Goal: Task Accomplishment & Management: Complete application form

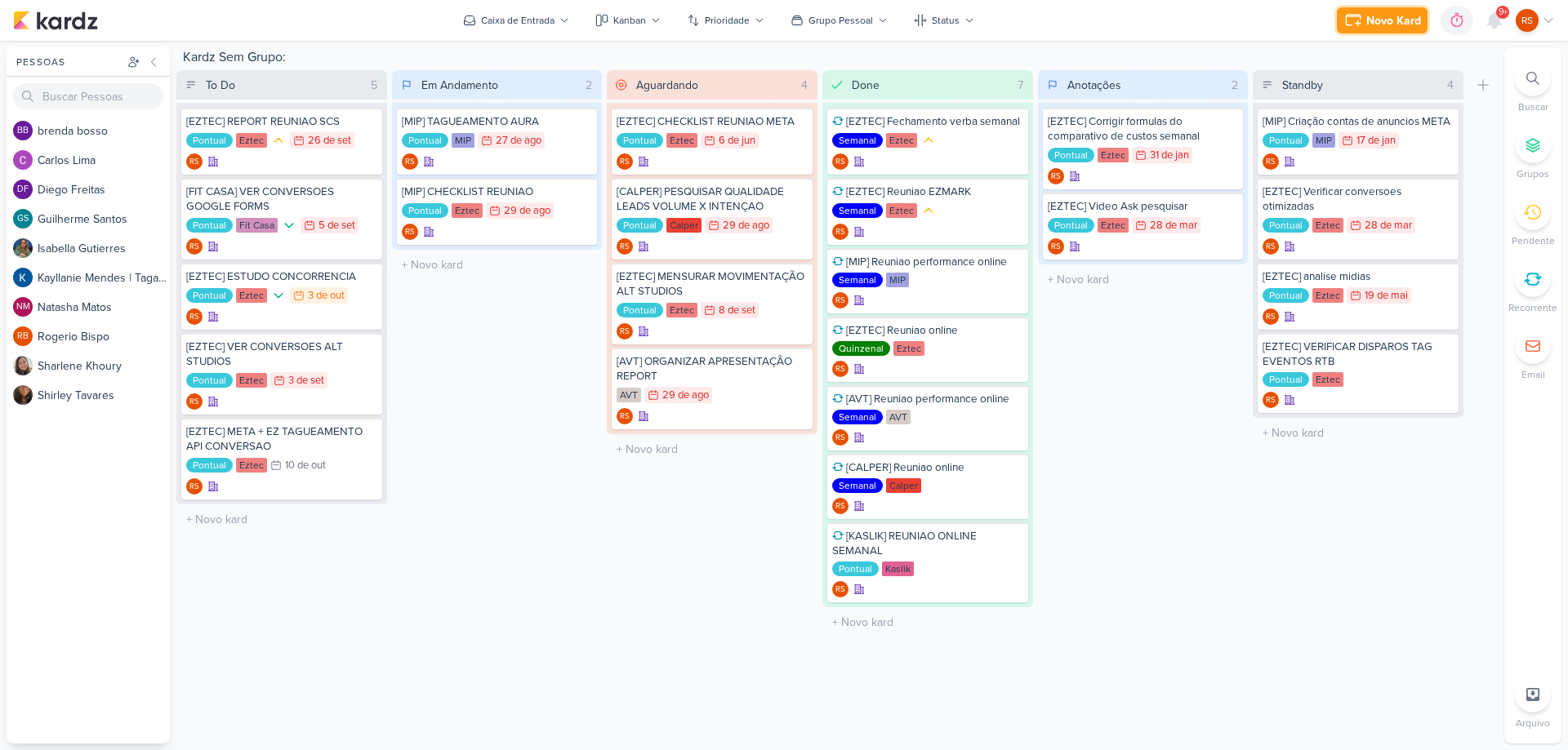
click at [1370, 23] on div "Novo Kard" at bounding box center [1393, 21] width 54 height 17
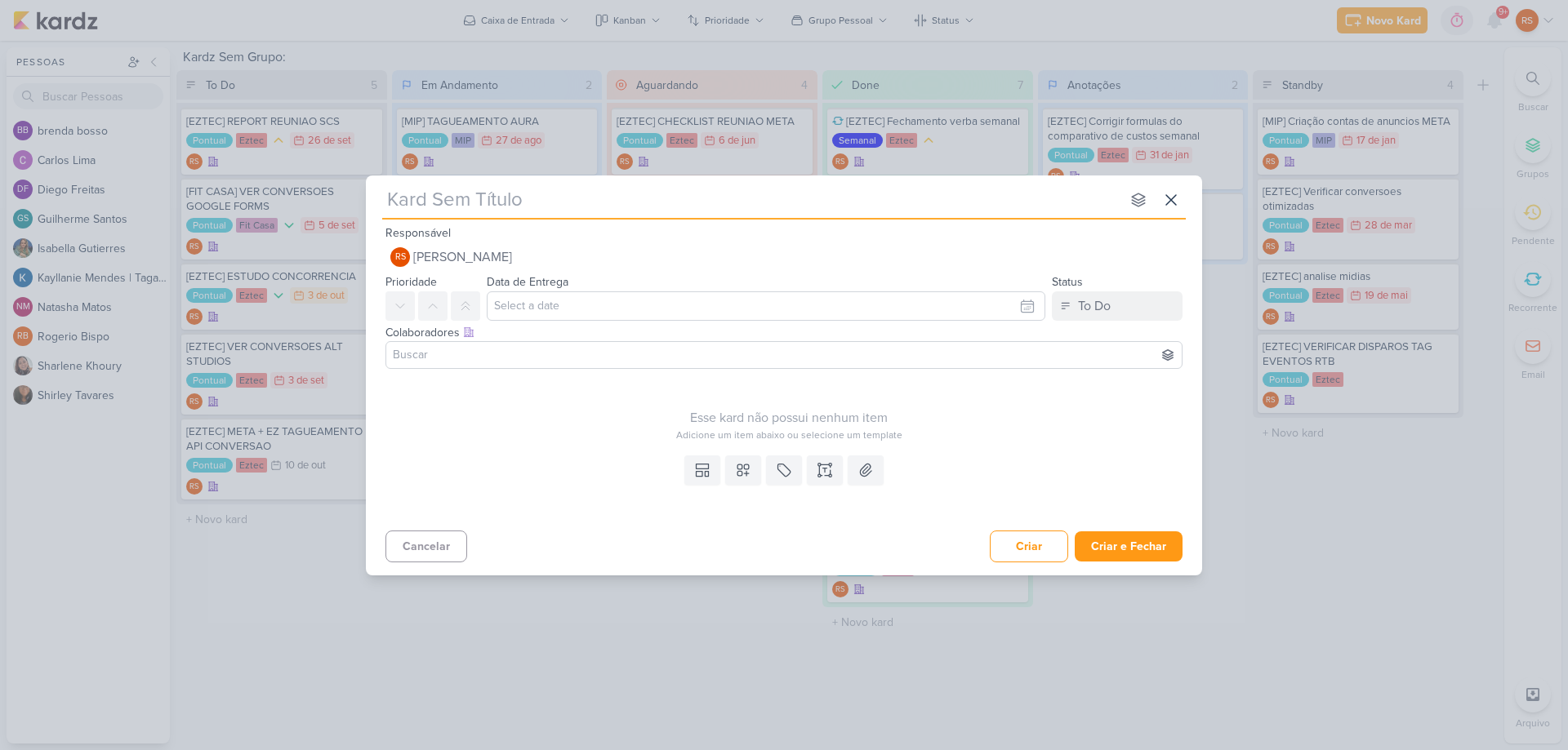
type input "["
type input "[CALPER~"
type input "[CALPER"
type input "[CALPER] CONFERIR"
type input "[CALPER]"
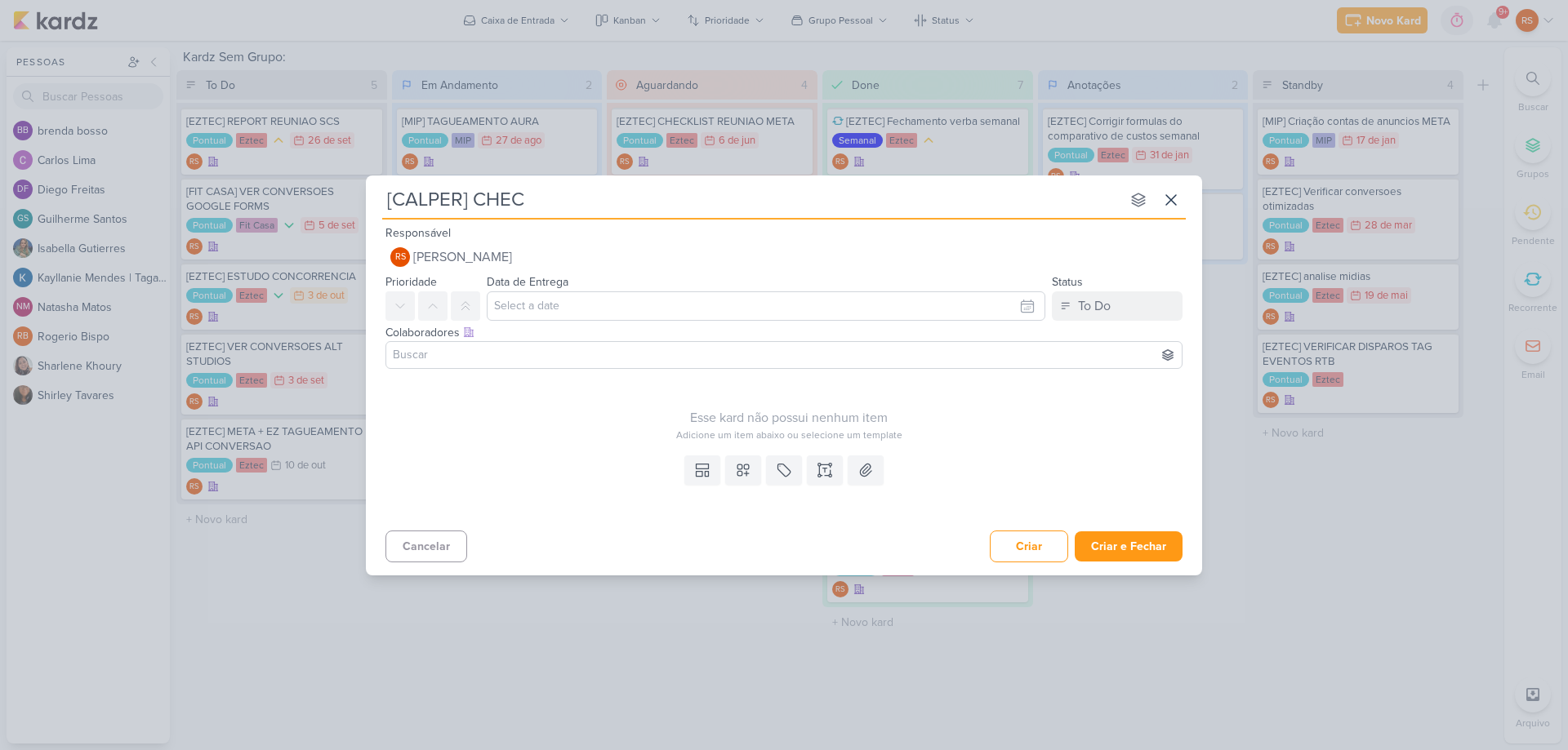
type input "[CALPER] CHECK"
type input "[CALPER] VALIDAÇÃO SEGMENTAÇÃO"
click at [523, 297] on input "text" at bounding box center [766, 306] width 559 height 29
click at [992, 391] on div "3" at bounding box center [997, 393] width 25 height 24
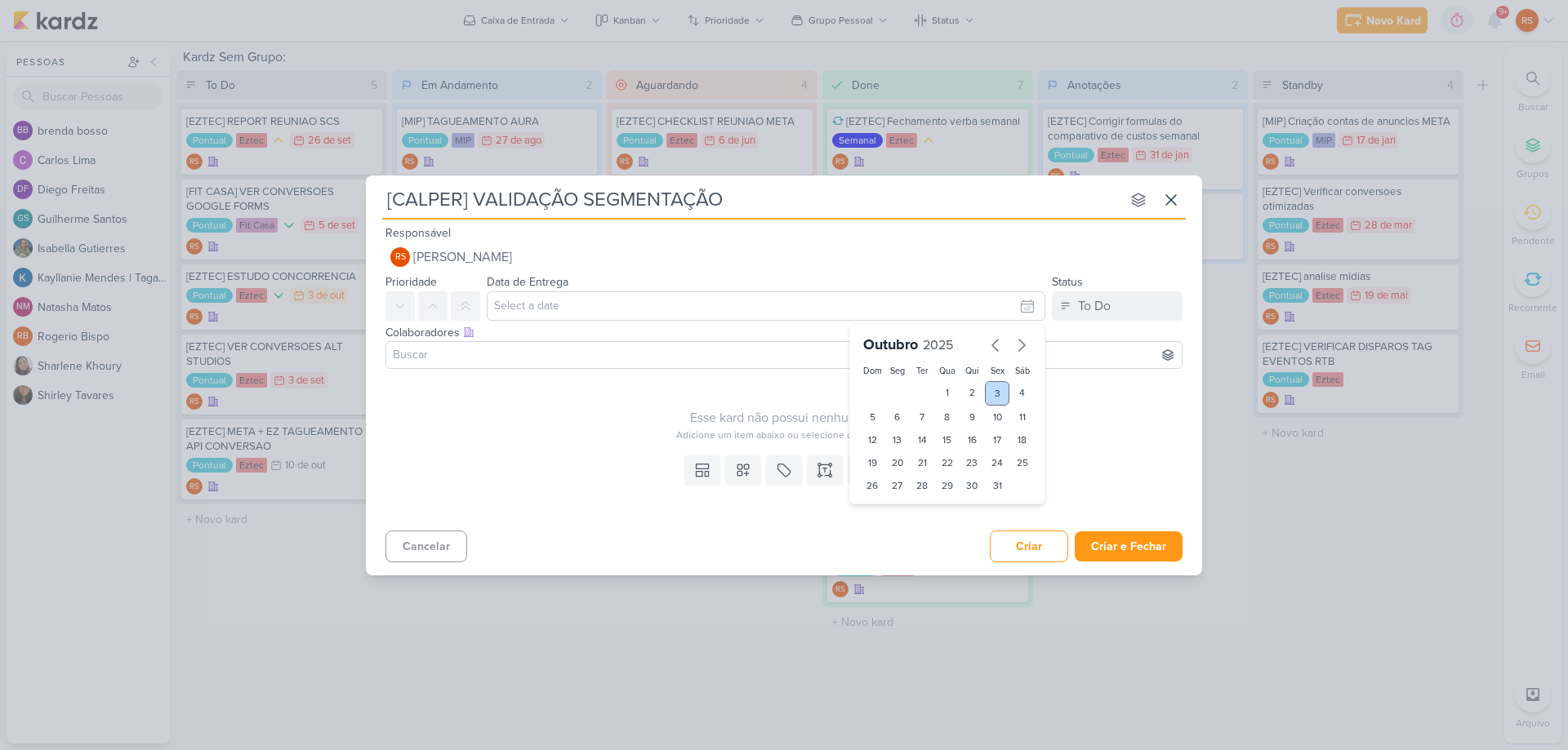
type input "3 de outubro de 2025 às 23:59"
click at [788, 460] on button at bounding box center [784, 470] width 36 height 29
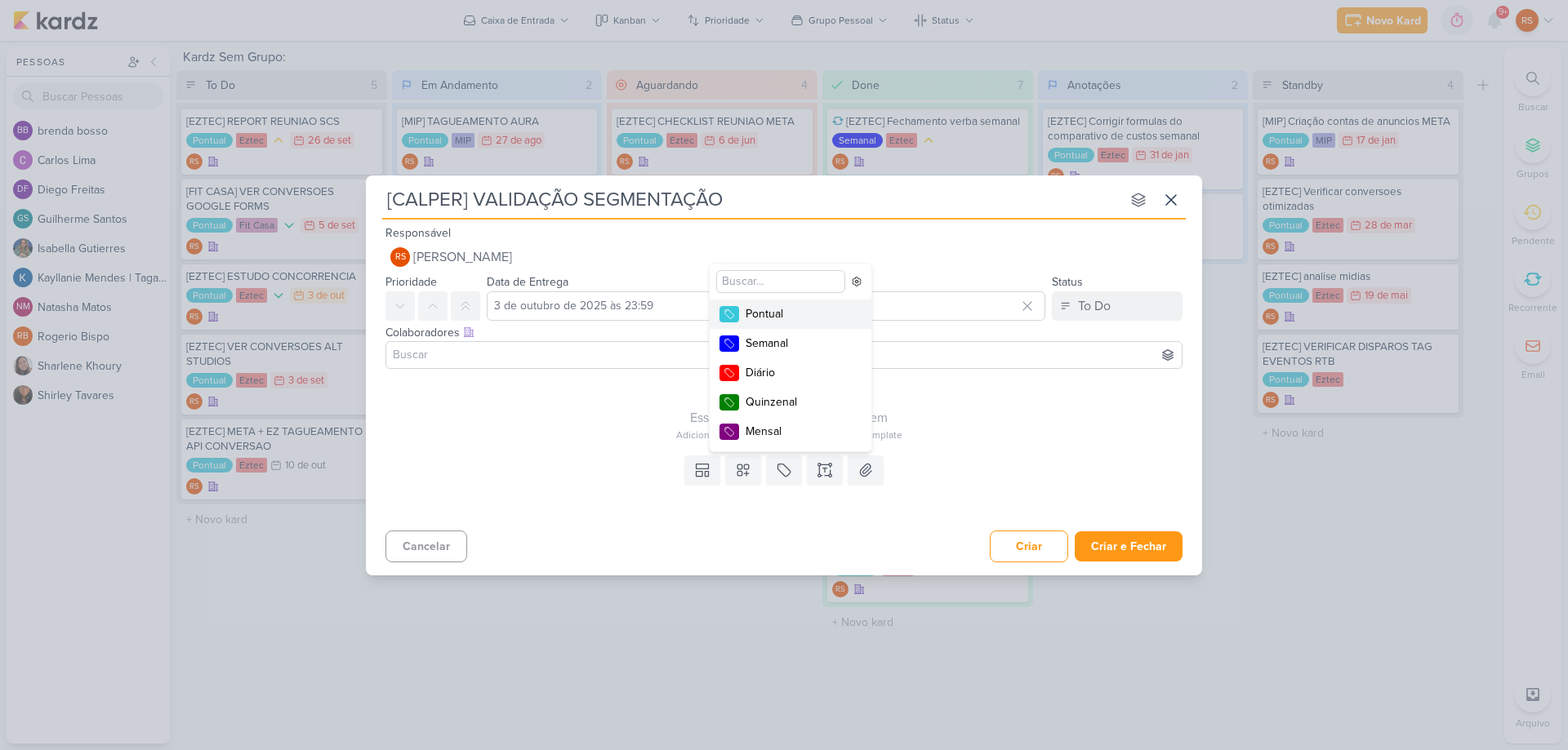
click at [756, 312] on div "Pontual" at bounding box center [798, 314] width 106 height 17
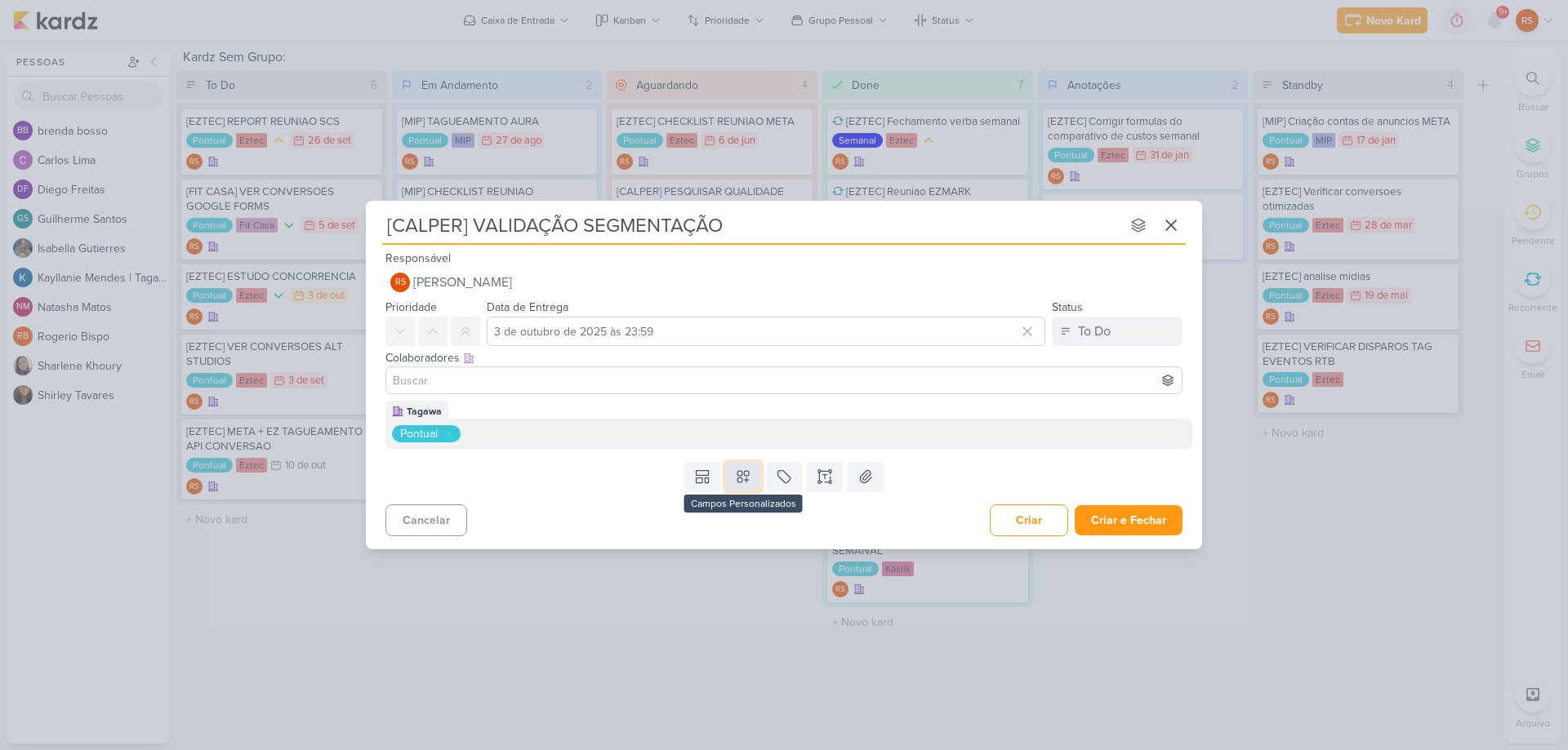
click at [743, 472] on icon at bounding box center [743, 476] width 11 height 11
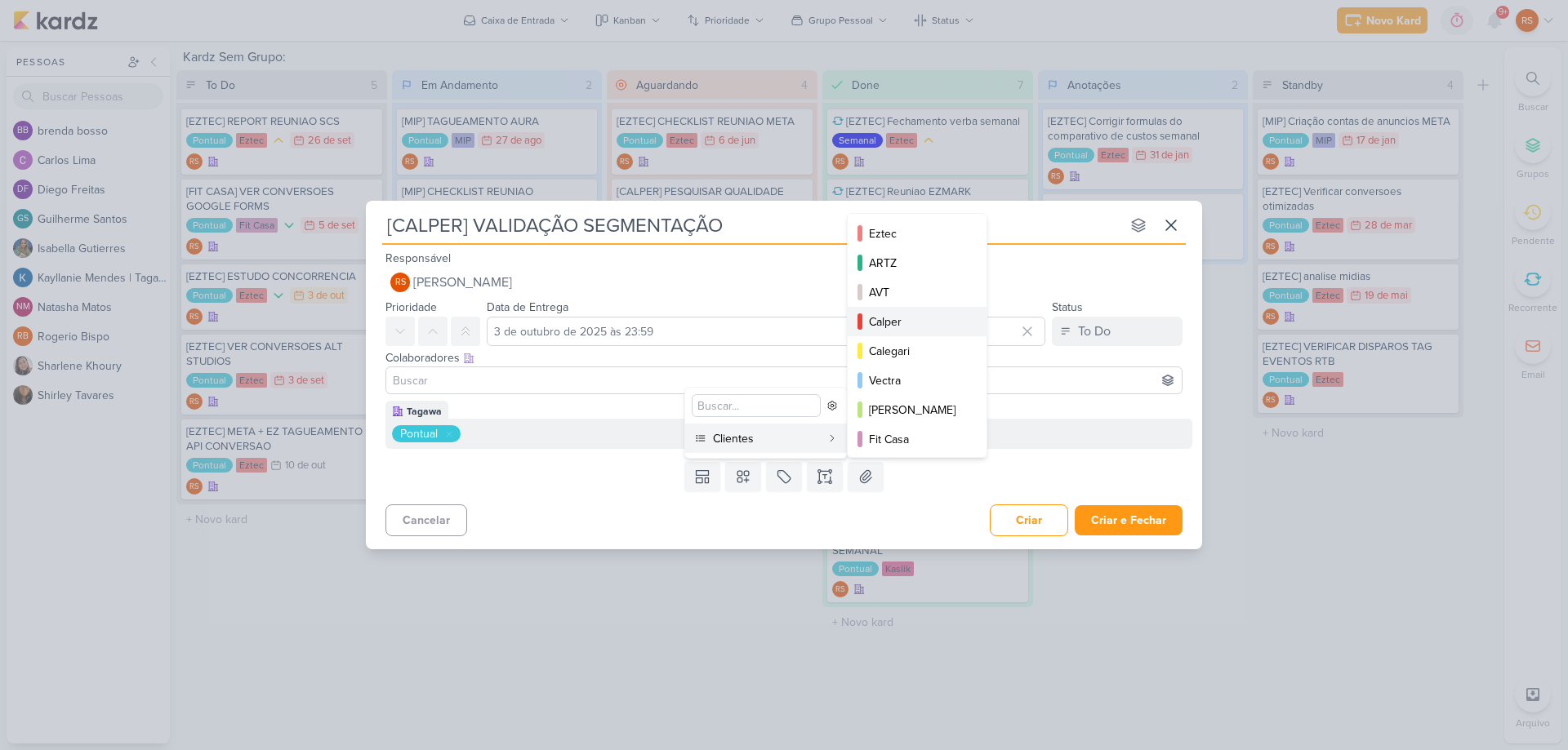
click at [897, 327] on div "Calper" at bounding box center [918, 322] width 98 height 17
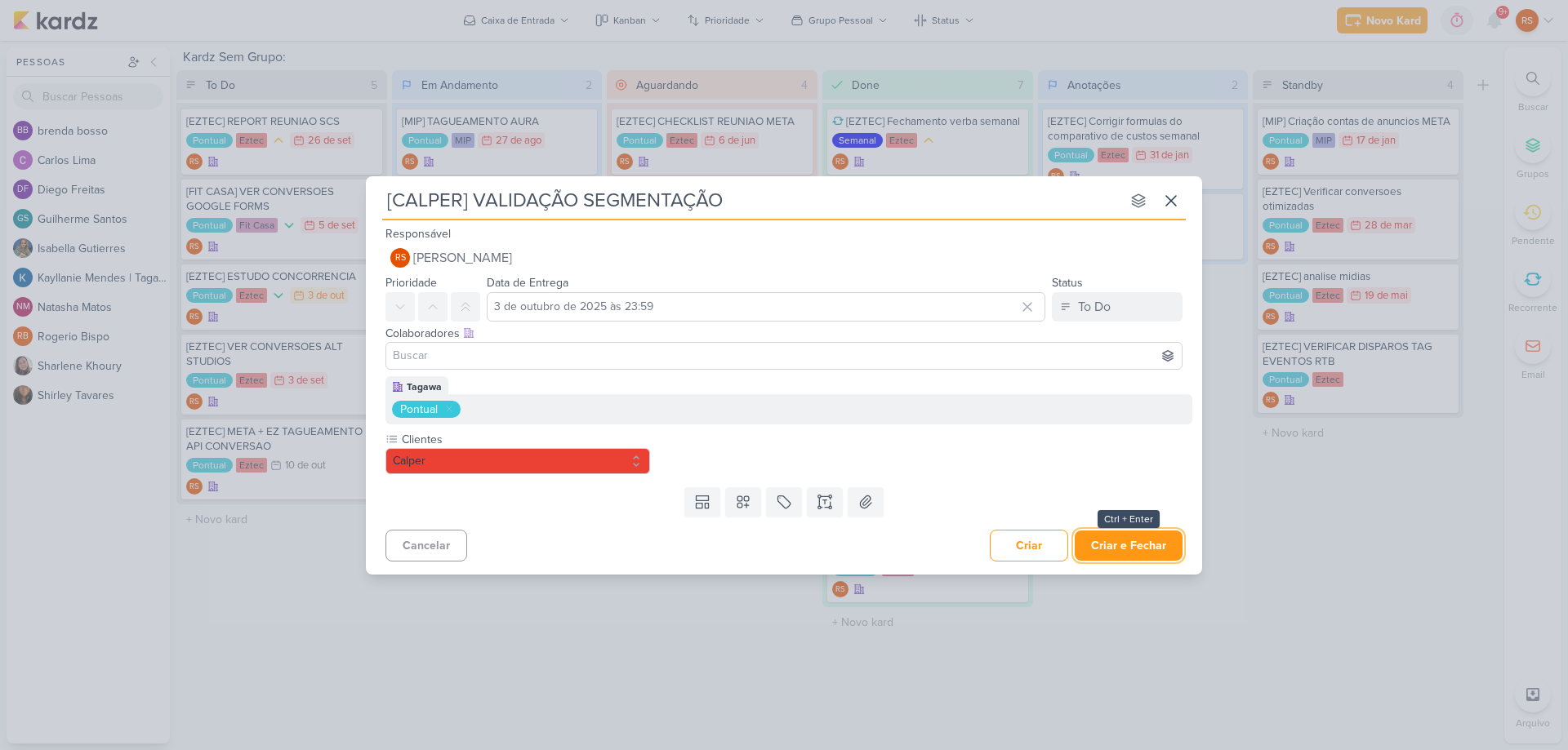
click at [1143, 542] on button "Criar e Fechar" at bounding box center [1128, 545] width 108 height 30
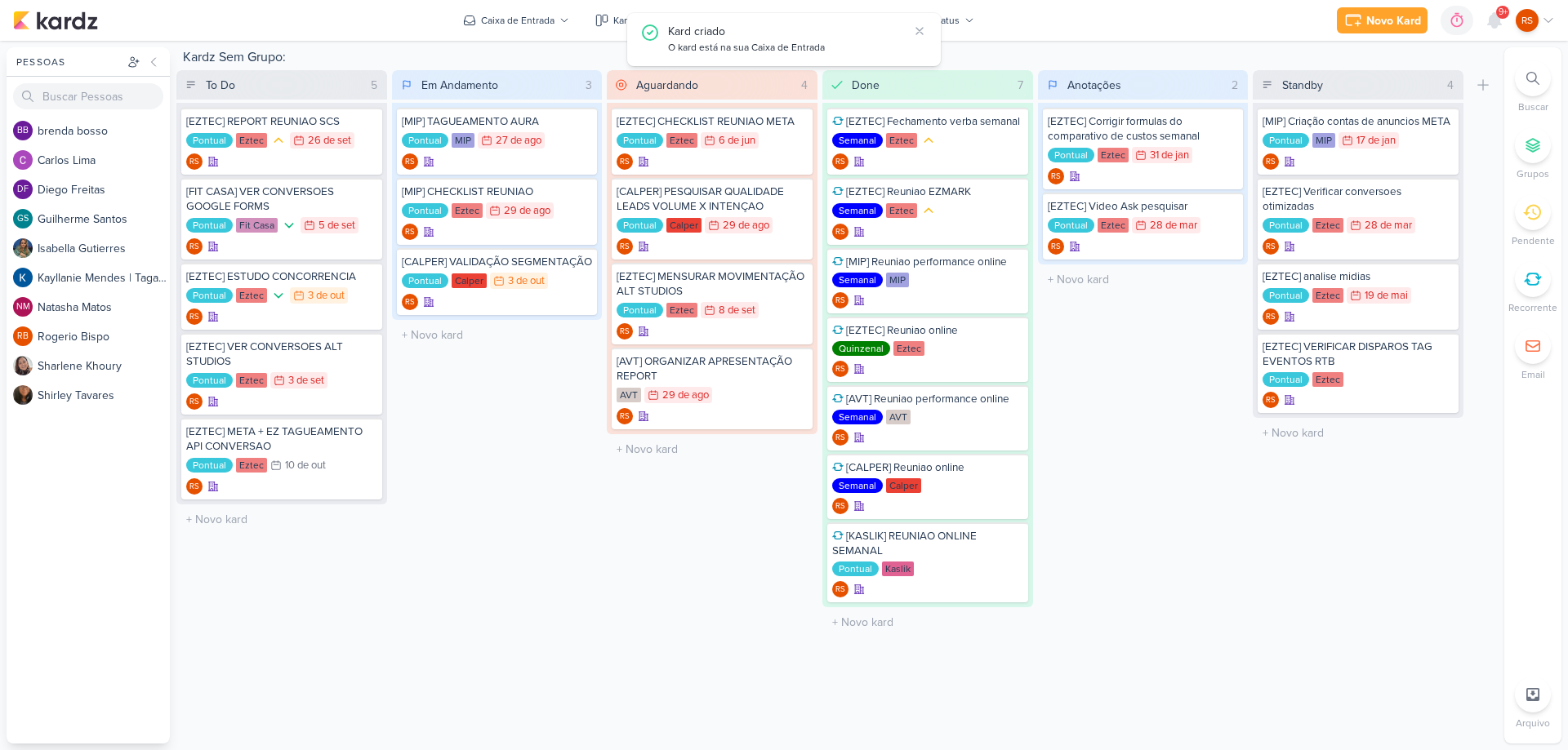
click at [1353, 34] on div "Novo Kard Ctrl + k 0h0m Sessão desligada... Hoje 0h0m Semana 0h0m Mês 0h0m Nenh…" at bounding box center [1446, 21] width 218 height 29
click at [1358, 25] on icon at bounding box center [1358, 23] width 5 height 5
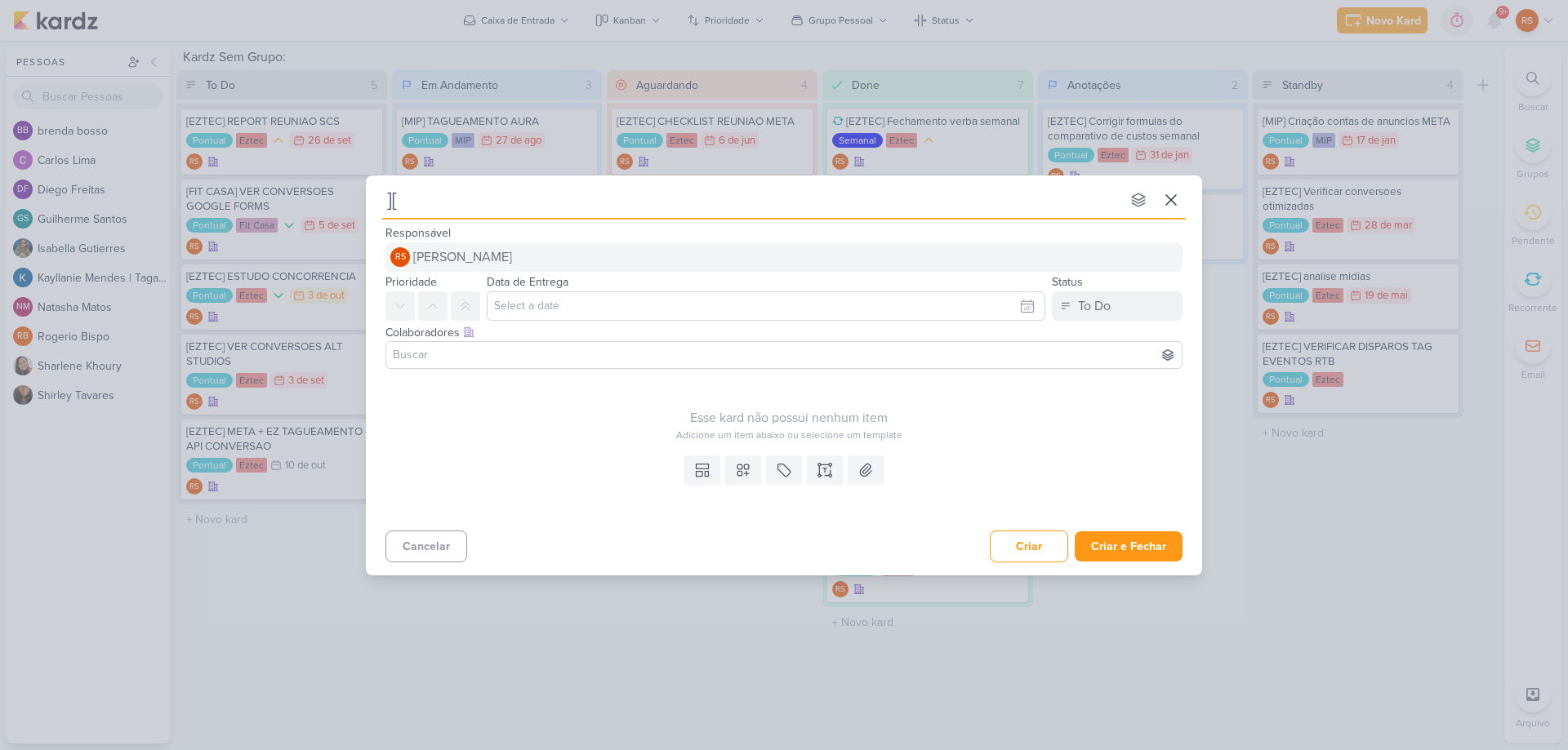
type input "]"
type input "["
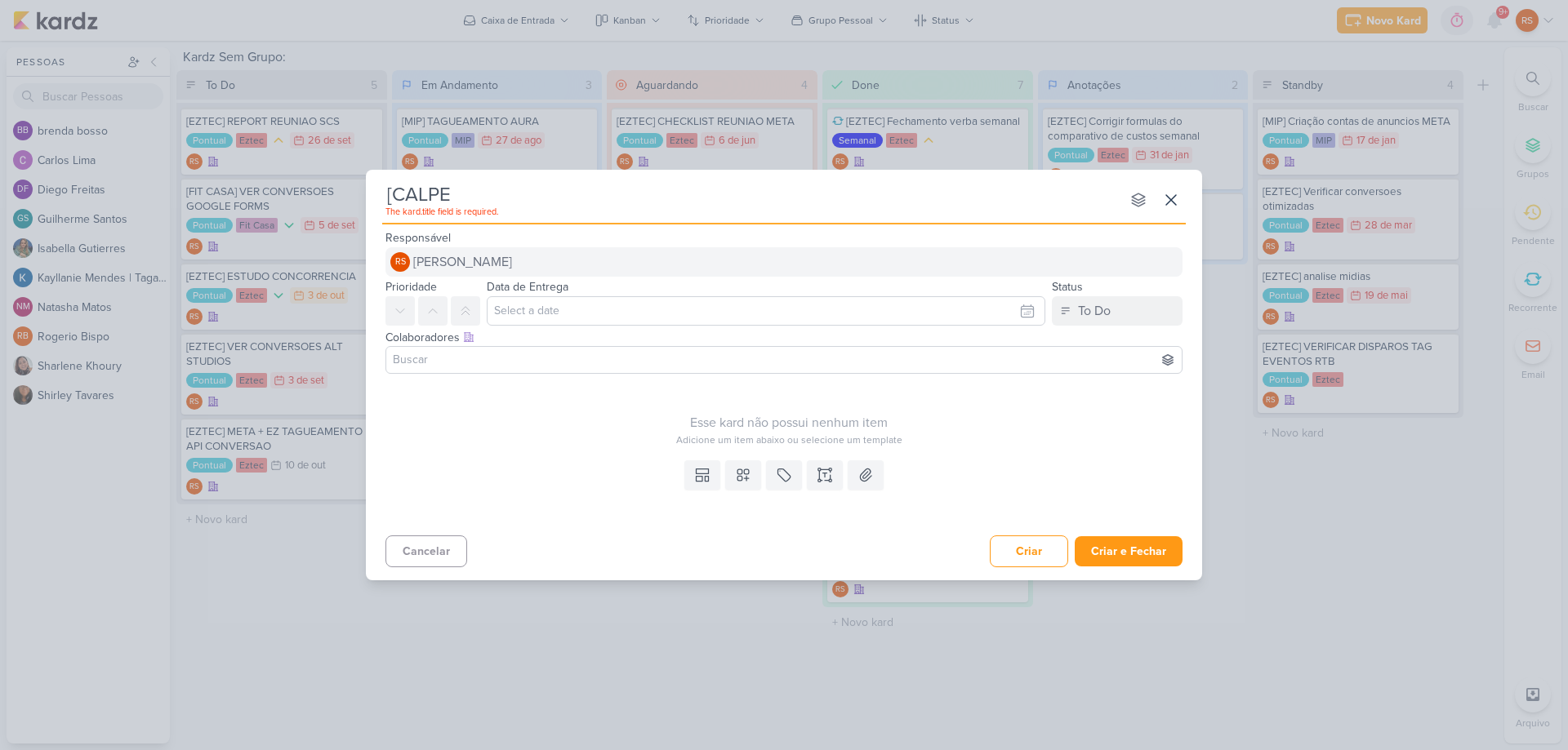
type input "[CALPER"
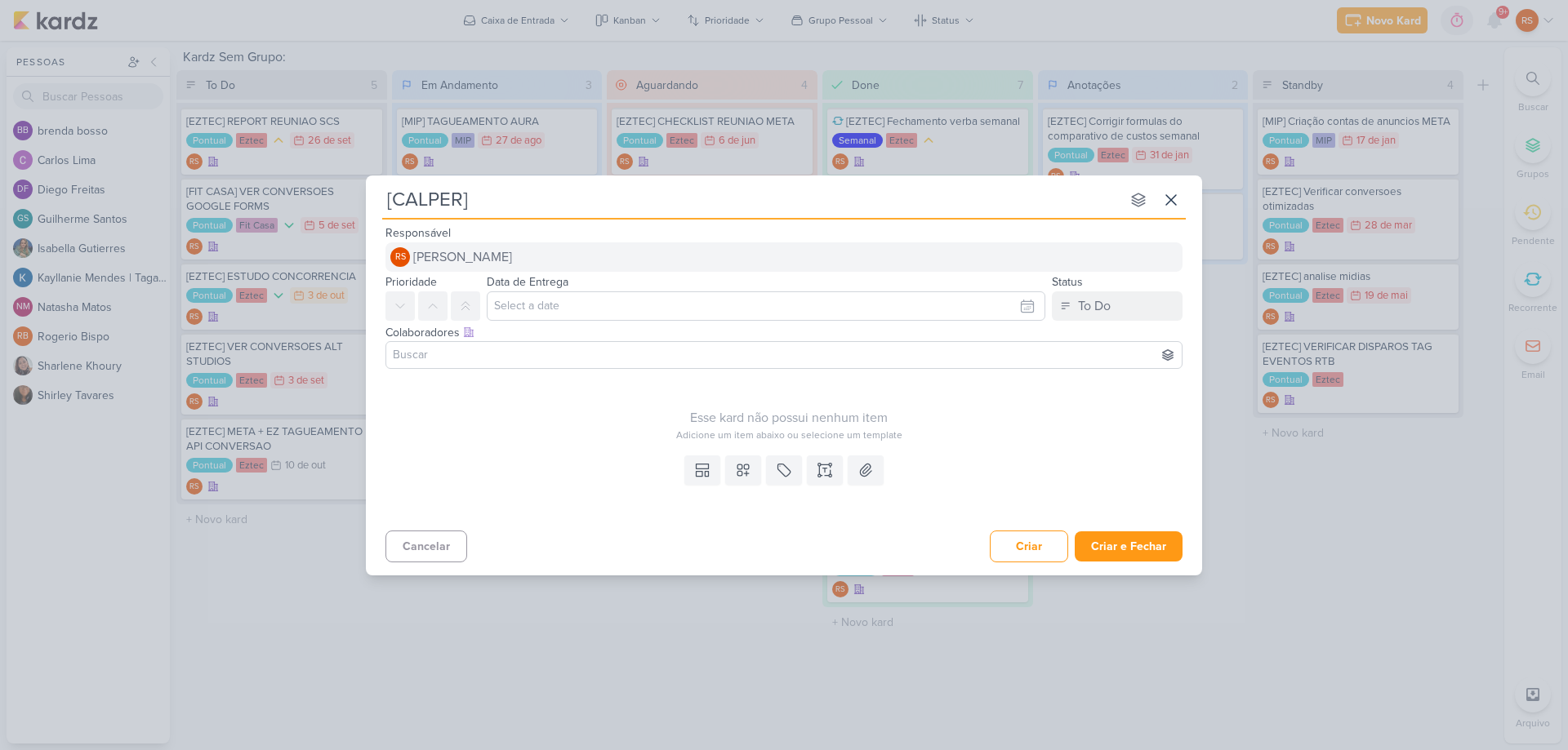
type input "[CALPER]"
type input "[CALPER] CHECK"
type input "[CALPER] CHECK GTM"
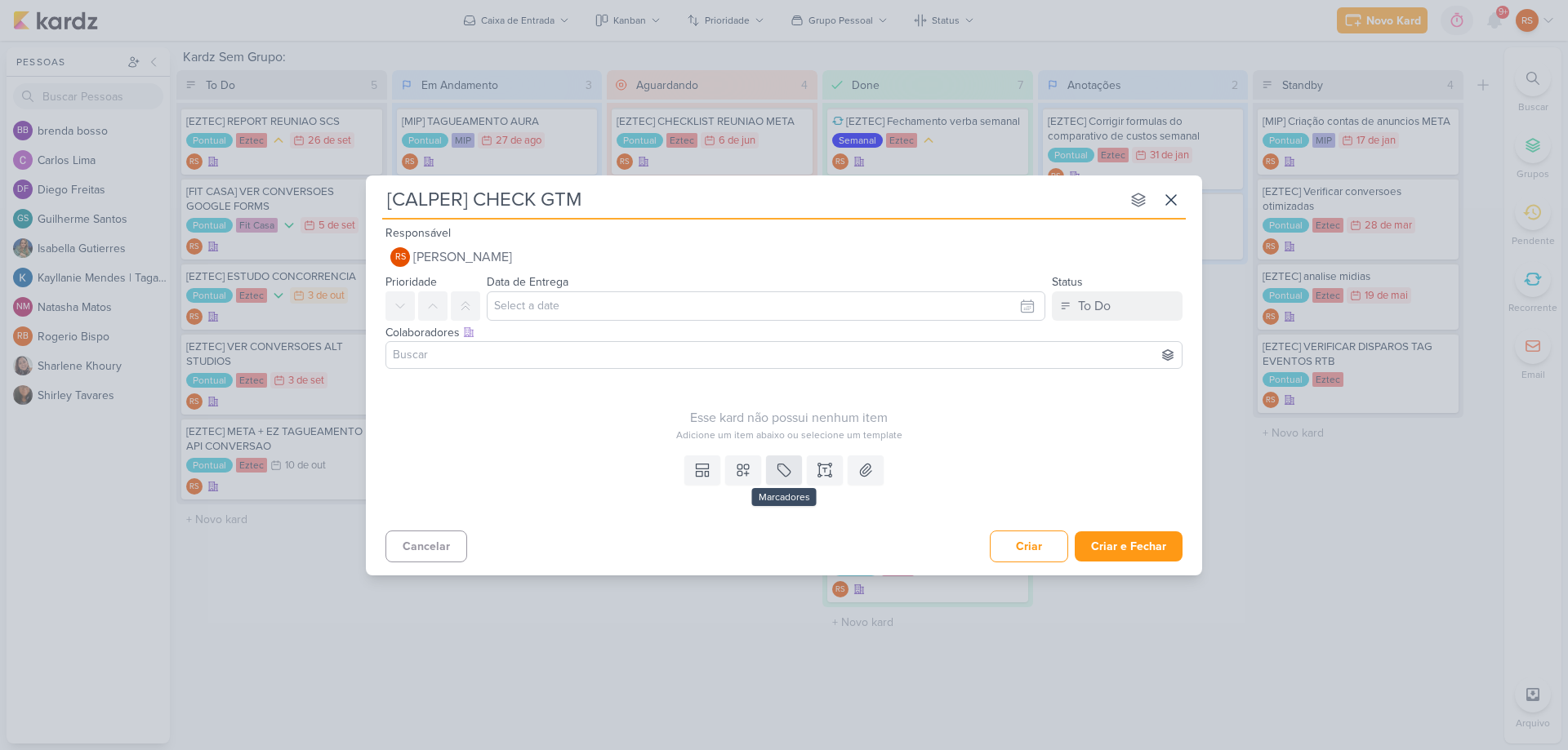
type input "[CALPER] CHECK GTM"
click at [780, 471] on icon at bounding box center [784, 470] width 12 height 12
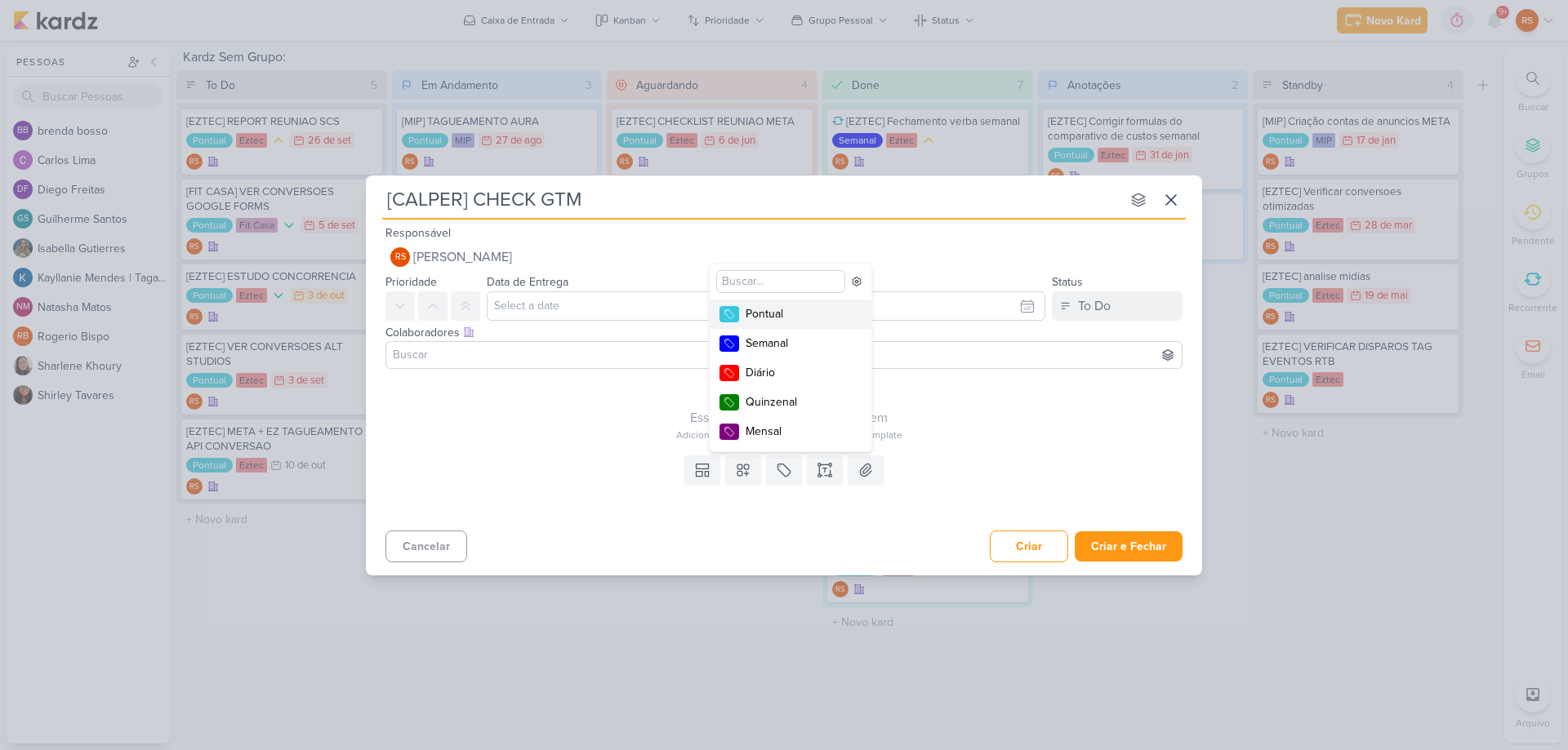
click at [753, 315] on div "Pontual" at bounding box center [798, 314] width 106 height 17
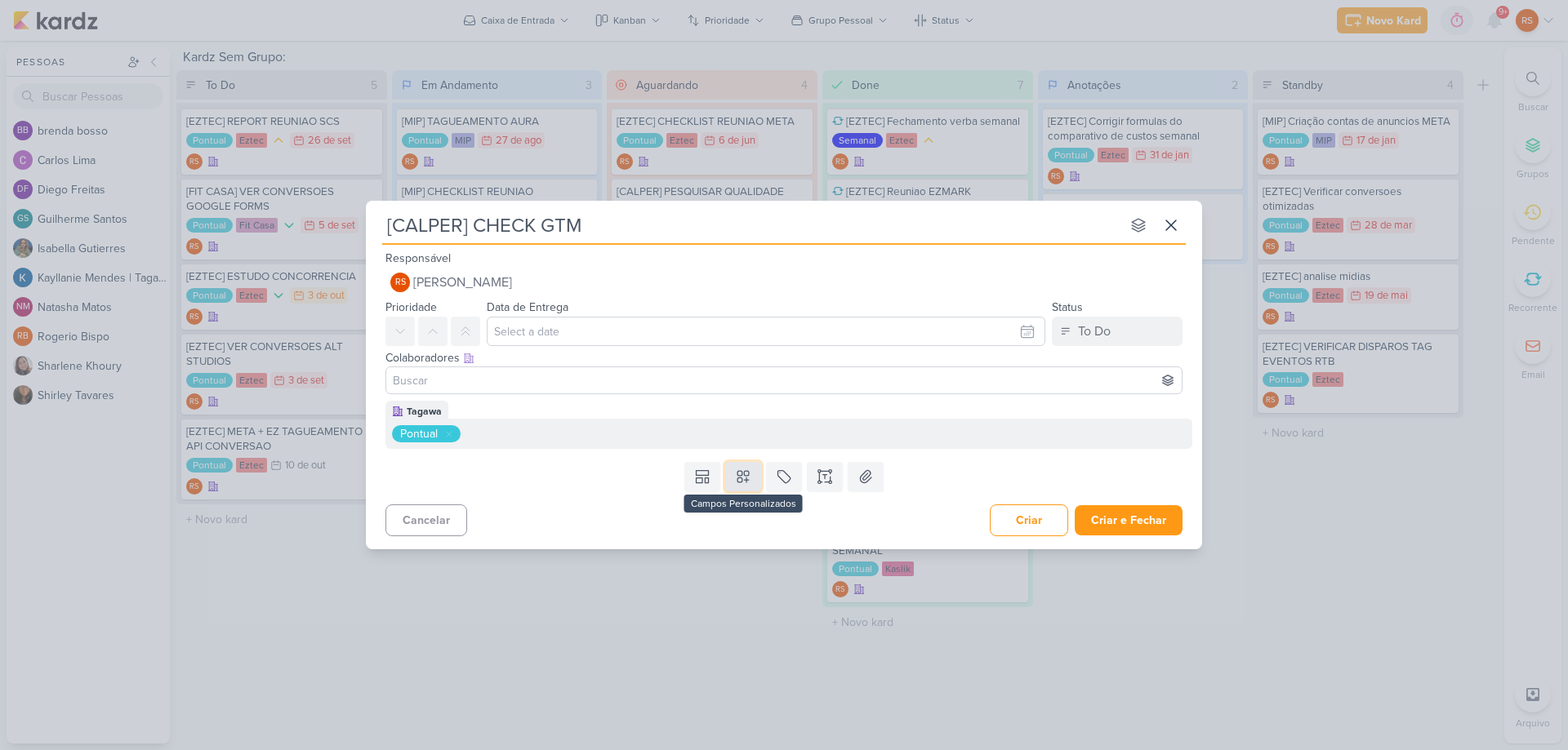
click at [731, 484] on button at bounding box center [743, 477] width 36 height 29
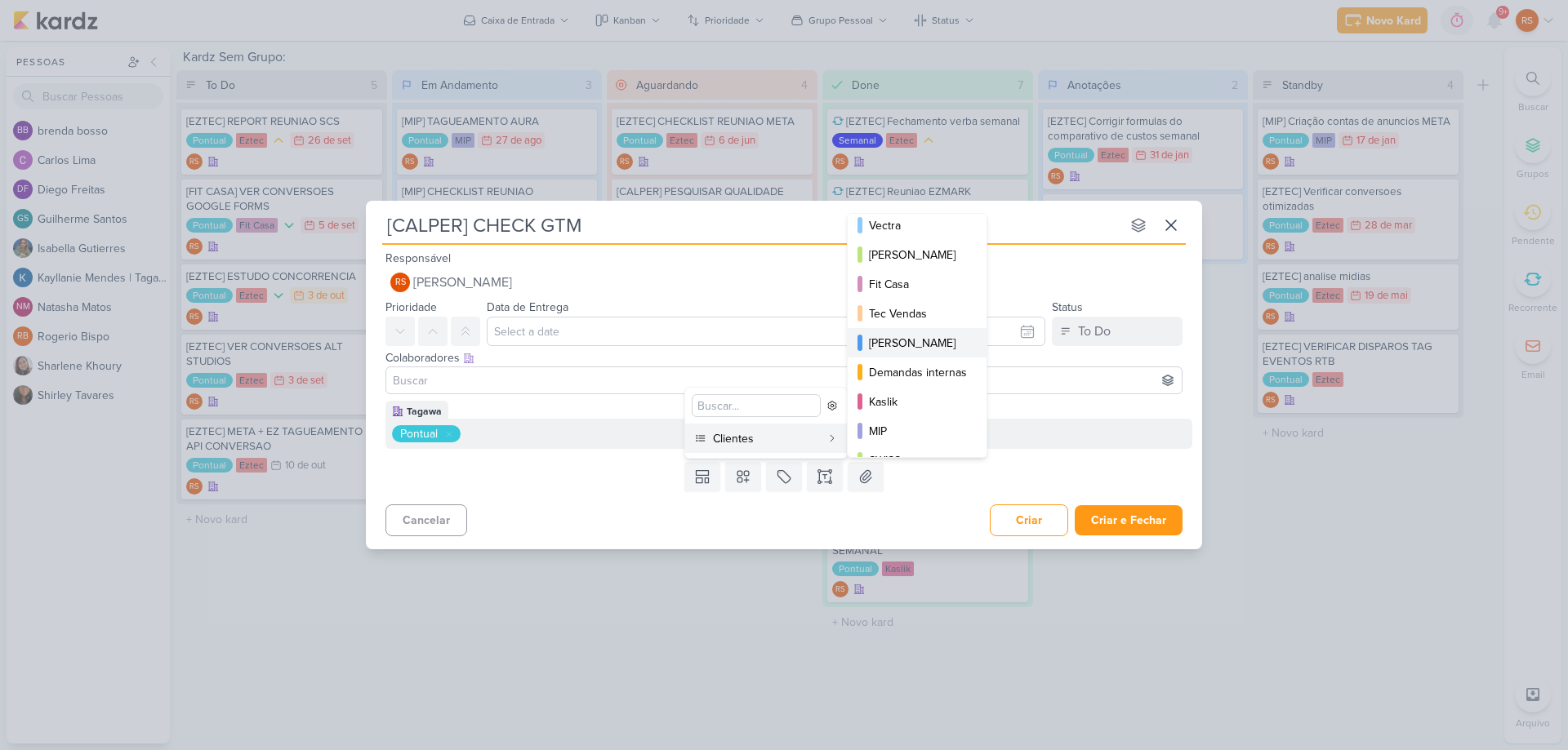
scroll to position [73, 0]
click at [911, 250] on div "Calper" at bounding box center [918, 248] width 98 height 17
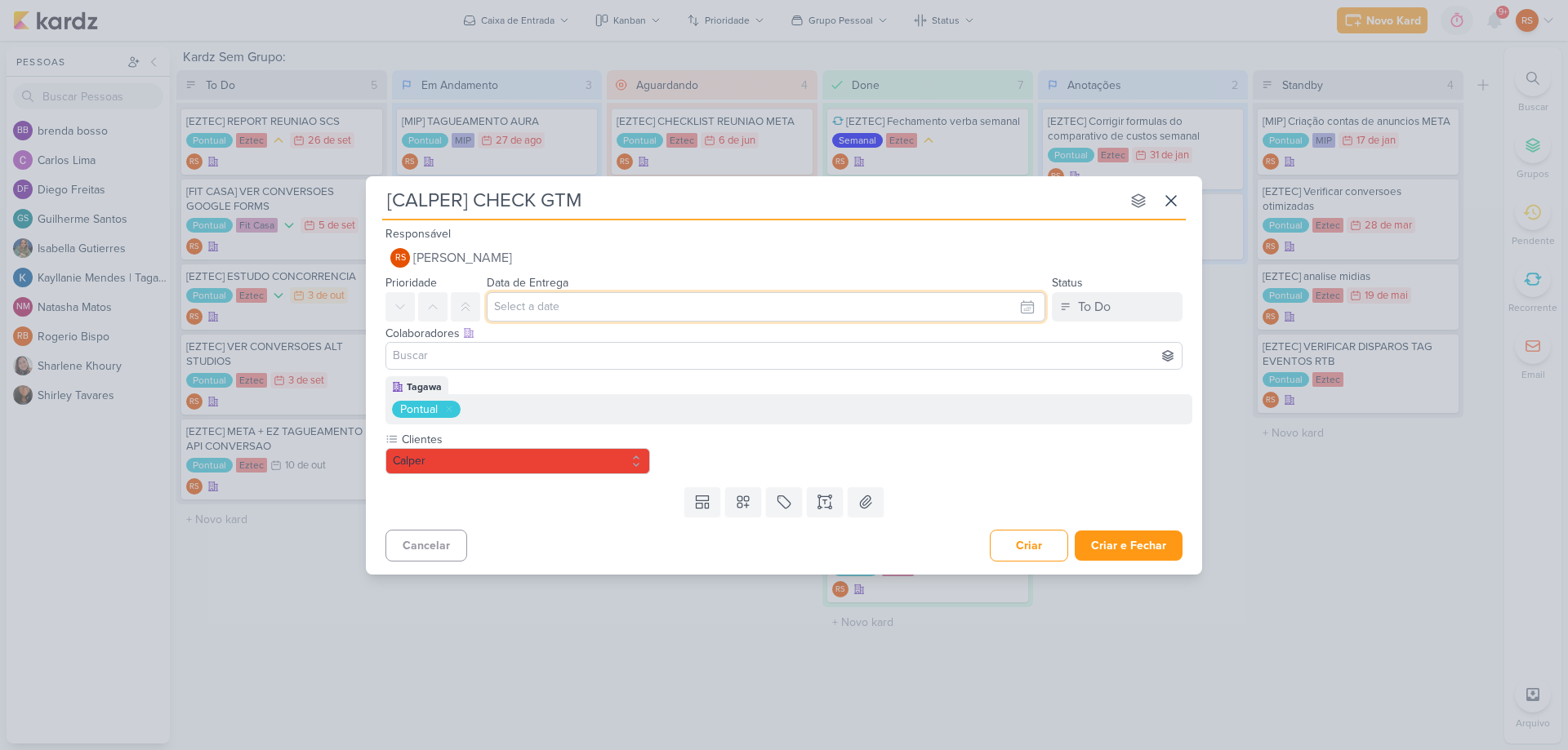
click at [734, 299] on input "text" at bounding box center [766, 307] width 559 height 29
click at [737, 309] on input "text" at bounding box center [766, 307] width 559 height 29
click at [903, 325] on div "Colaboradores Este kard pode ser visível a usuários da sua organização Este kar…" at bounding box center [784, 334] width 797 height 17
click at [918, 305] on input "text" at bounding box center [766, 307] width 559 height 29
drag, startPoint x: 993, startPoint y: 390, endPoint x: 1006, endPoint y: 406, distance: 20.6
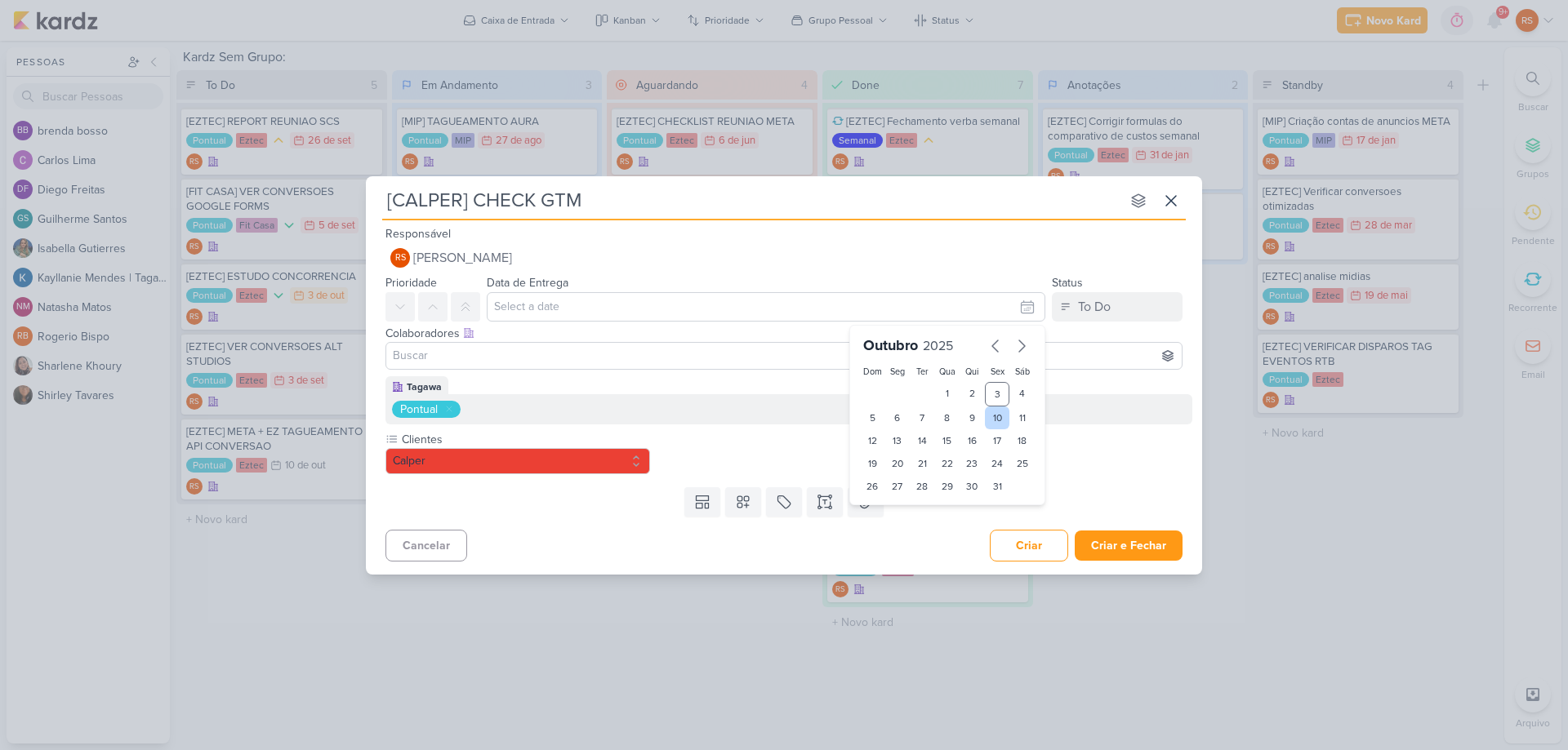
click at [994, 391] on div "3" at bounding box center [997, 394] width 25 height 24
type input "3 de outubro de 2025 às 23:59"
click at [1136, 548] on button "Criar e Fechar" at bounding box center [1128, 545] width 108 height 30
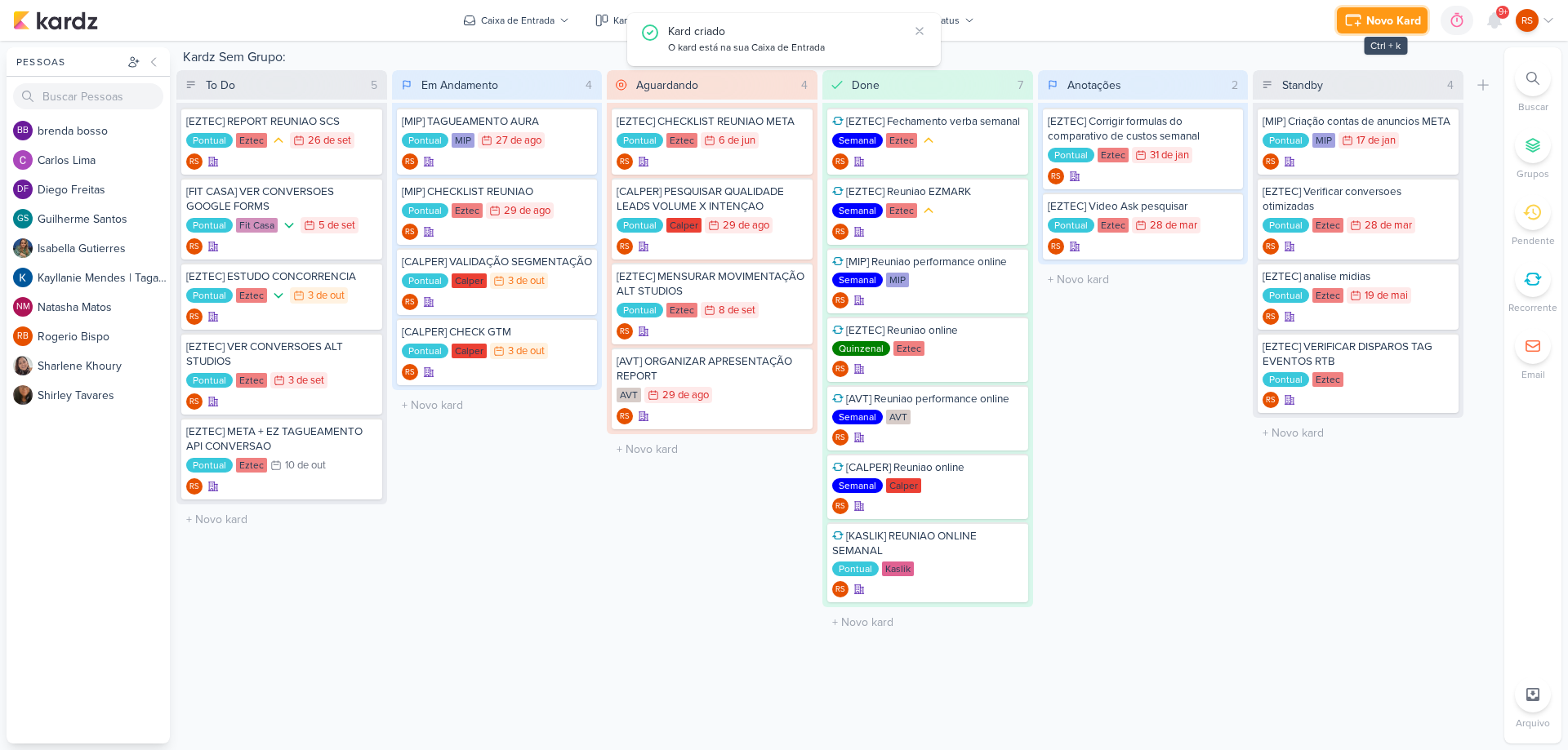
click at [1398, 9] on button "Novo Kard" at bounding box center [1382, 21] width 91 height 26
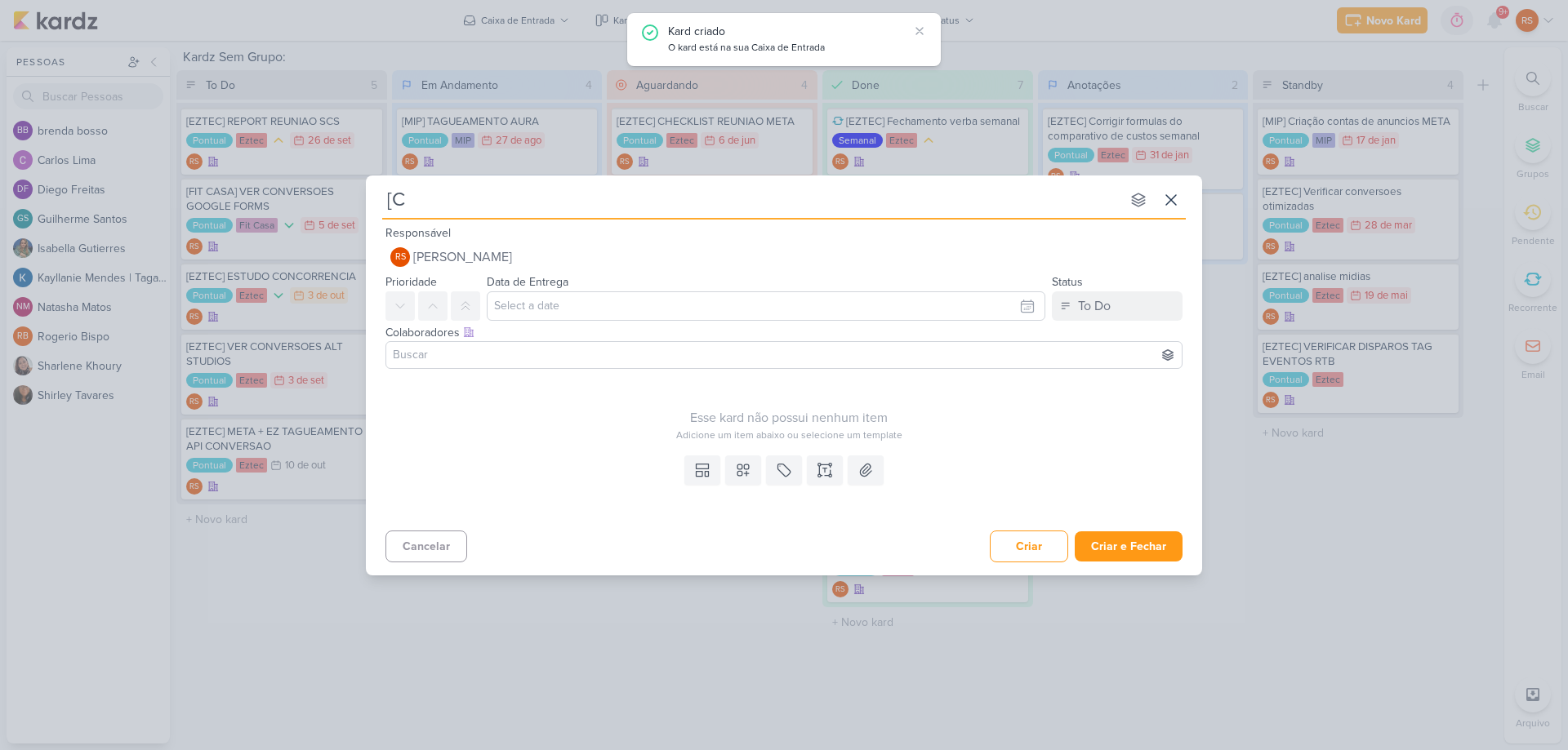
type input "[CA"
type input "[CALPE"
type input "[CALPER"
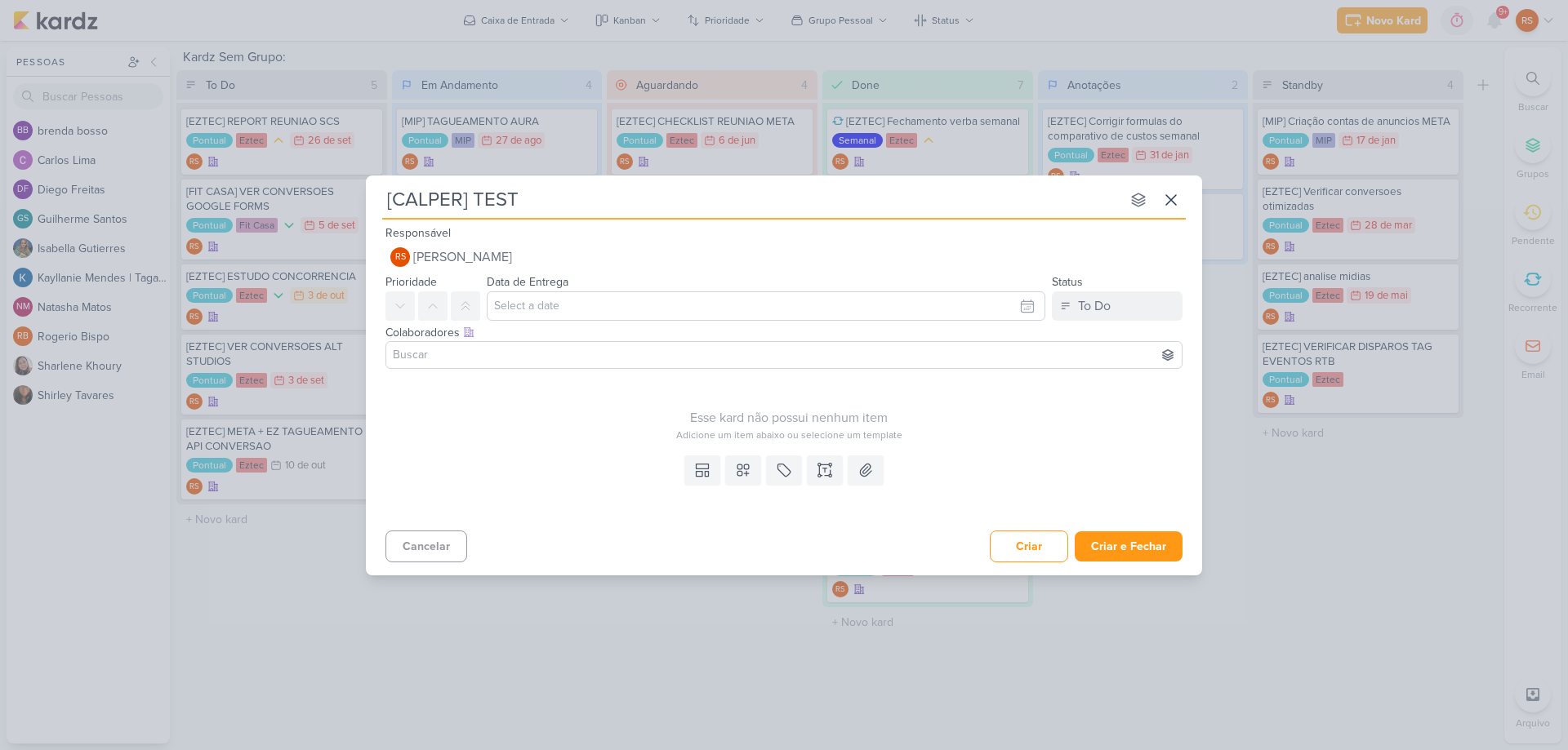
type input "[CALPER] TESTE"
type input "[CALPER] TESTE INTE"
type input "[CALPER] TESTE INTEGRAÇÃO FORM"
click at [750, 466] on icon at bounding box center [743, 470] width 16 height 16
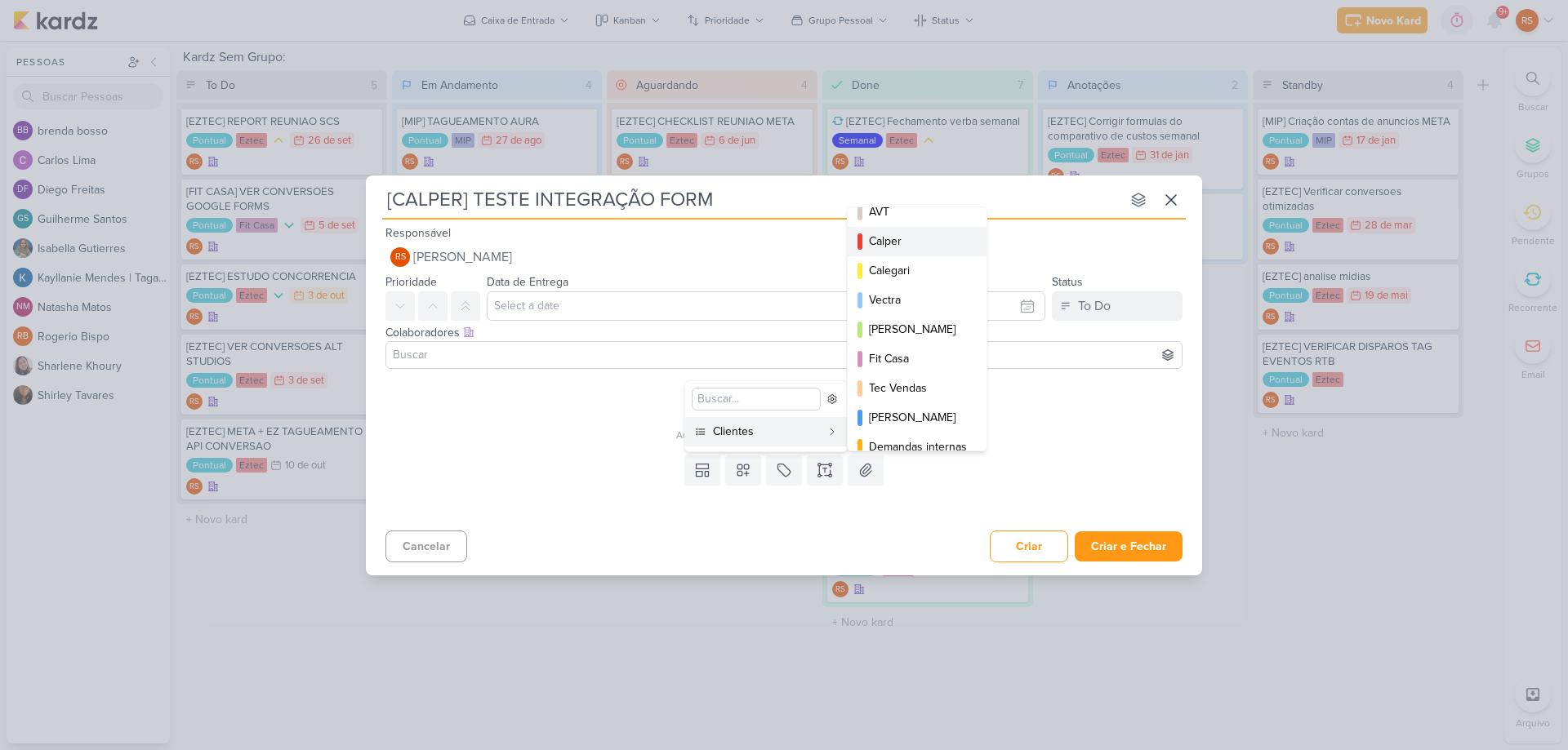
click at [927, 237] on div "Calper" at bounding box center [918, 241] width 98 height 17
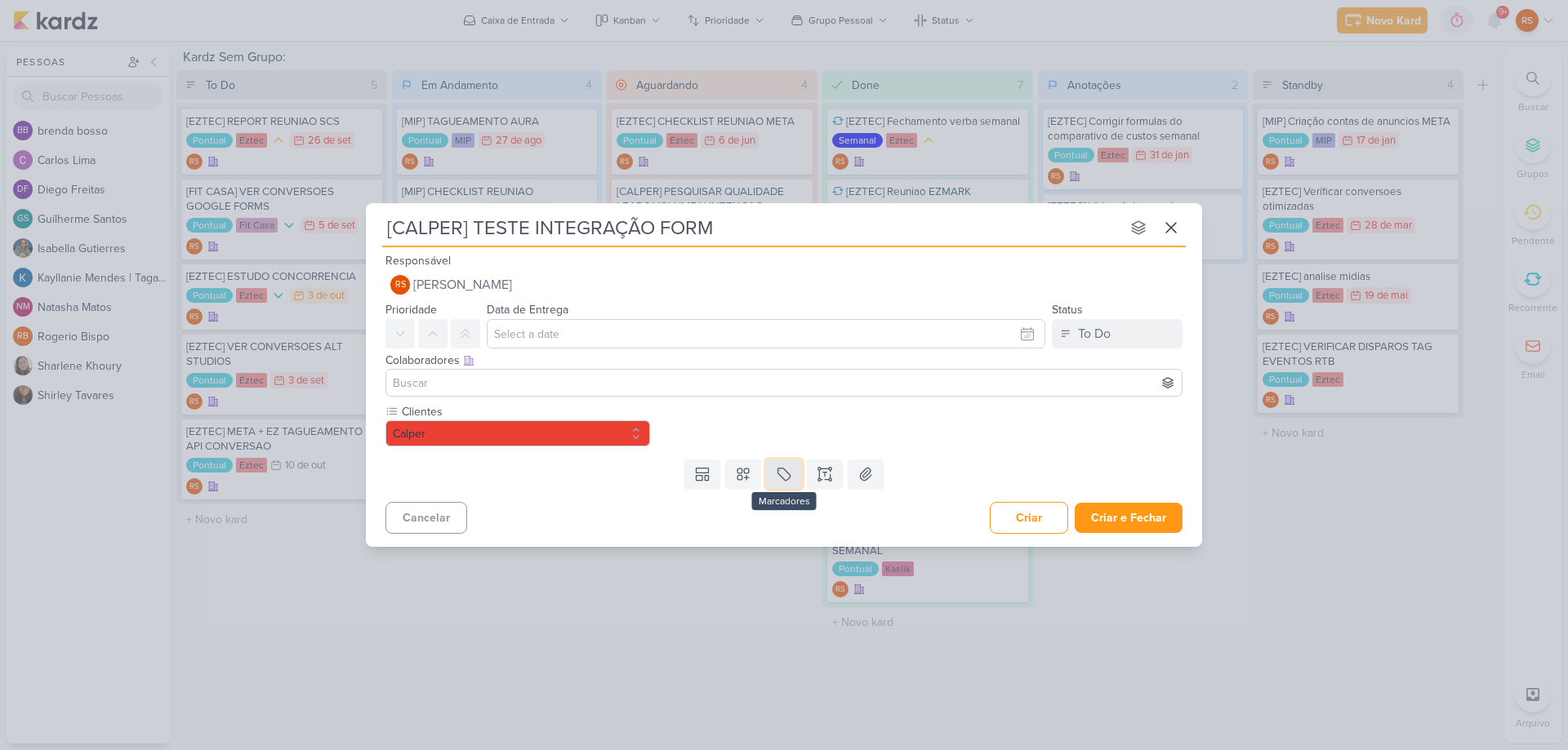
click at [786, 481] on icon at bounding box center [783, 474] width 16 height 16
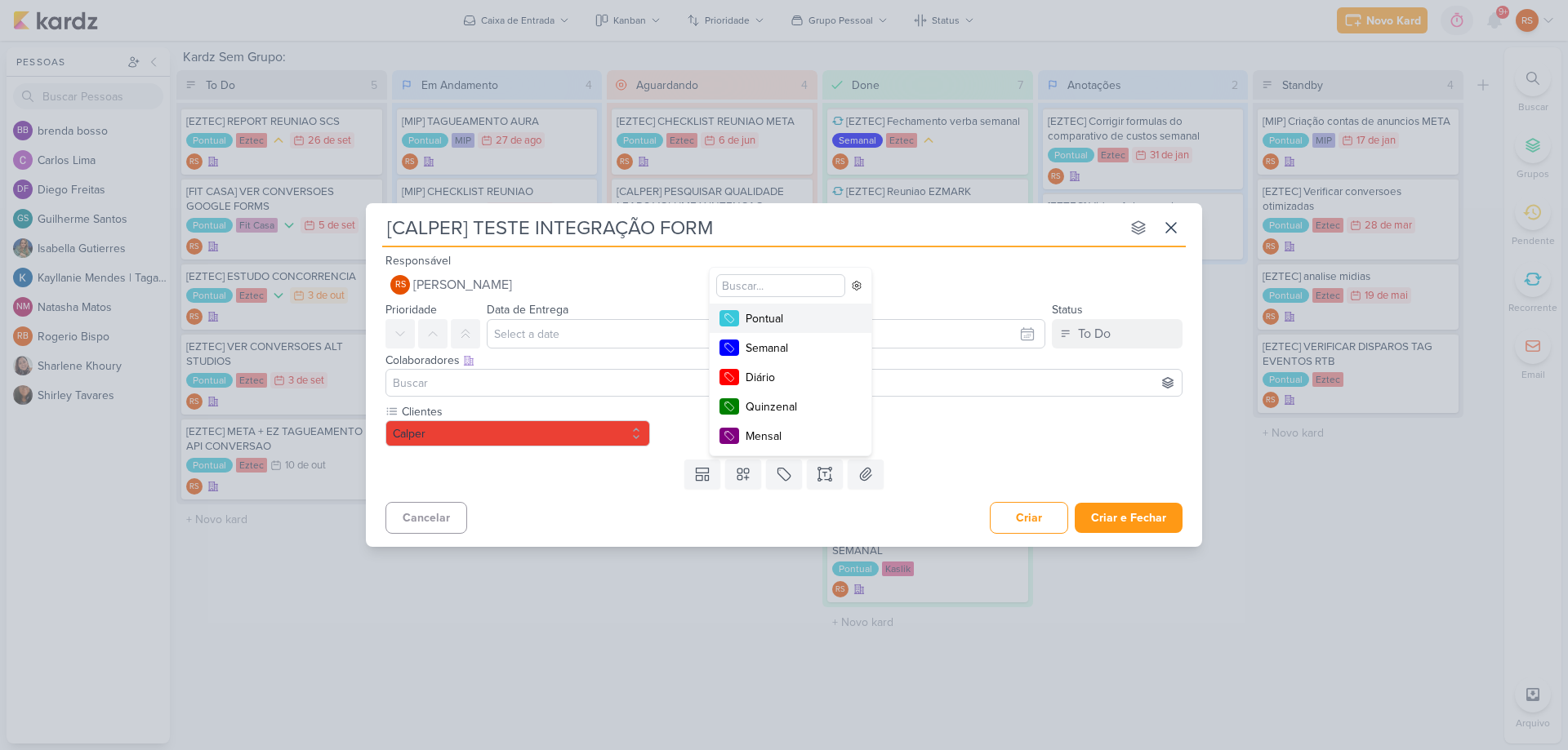
click at [783, 313] on div "Pontual" at bounding box center [798, 319] width 106 height 17
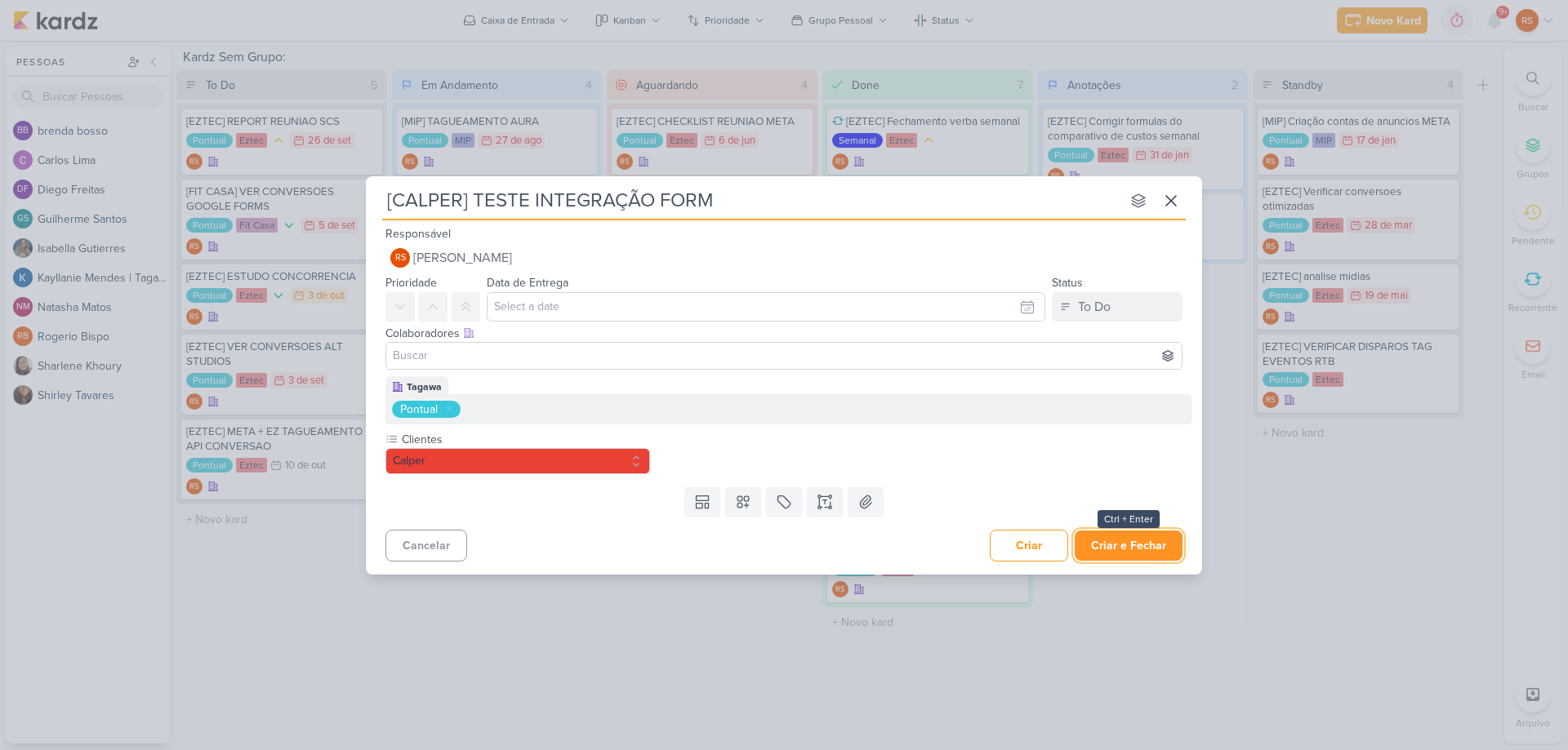
click at [1127, 541] on button "Criar e Fechar" at bounding box center [1128, 545] width 108 height 30
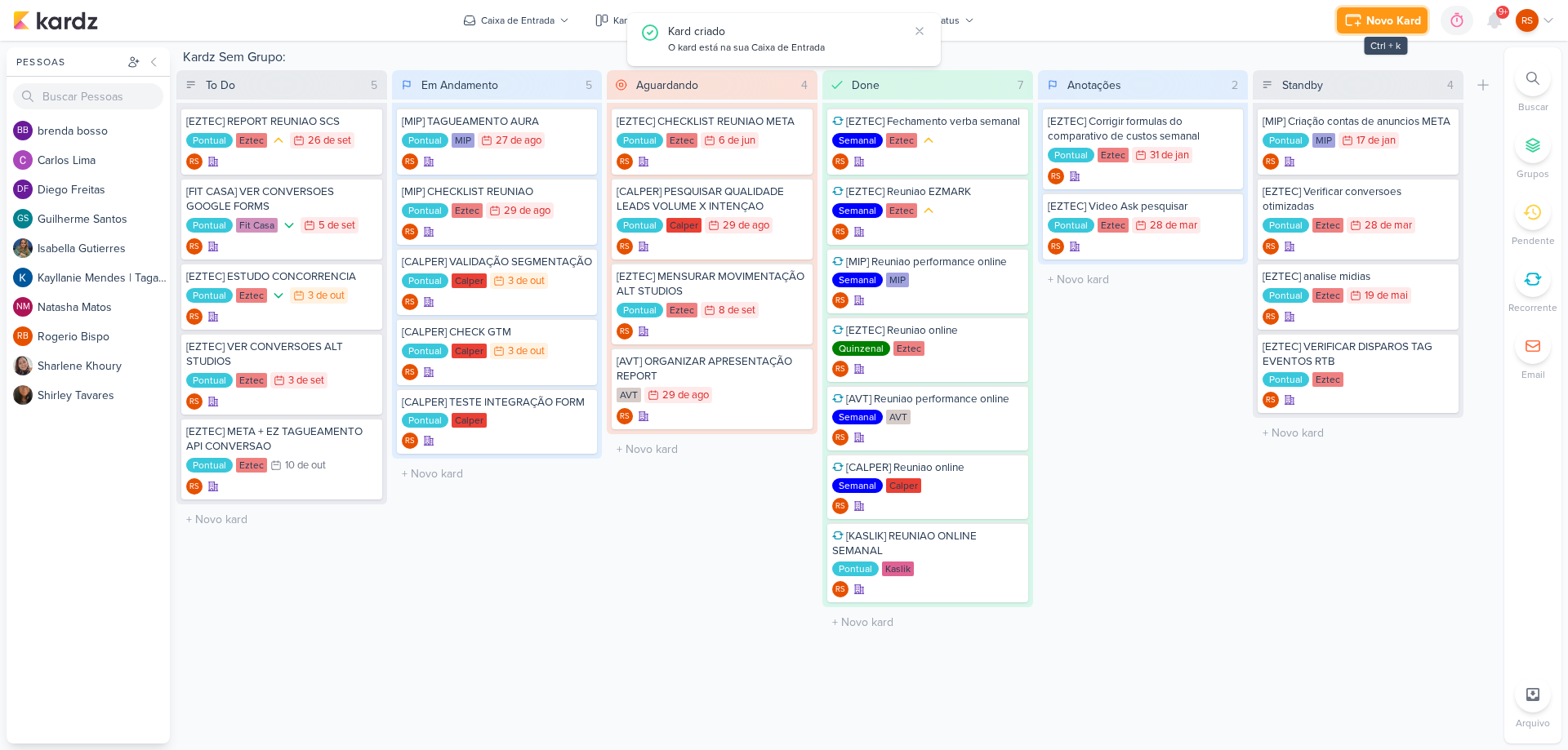
click at [1377, 22] on div "Novo Kard" at bounding box center [1393, 21] width 54 height 17
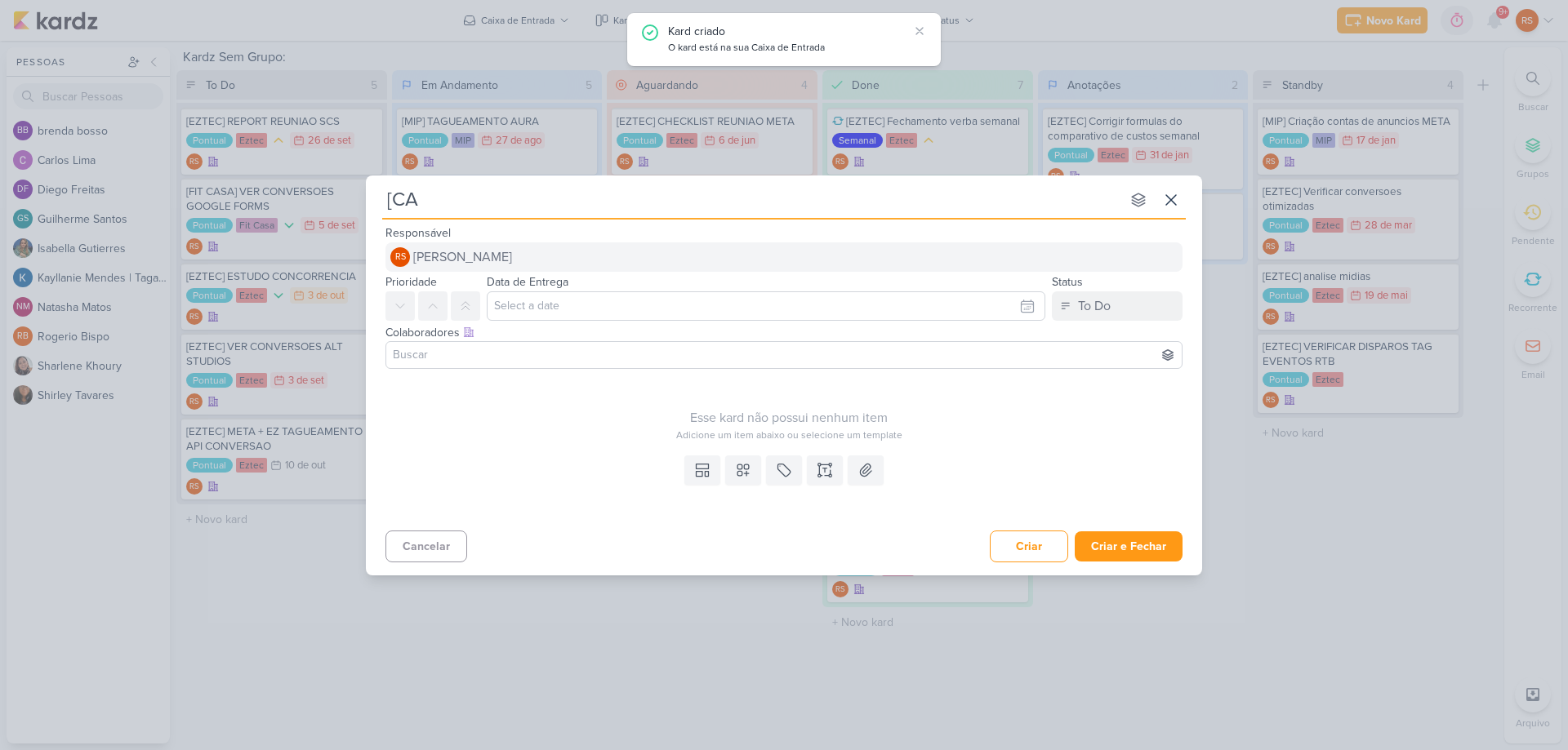
type input "[CAL"
type input "[CALPER"
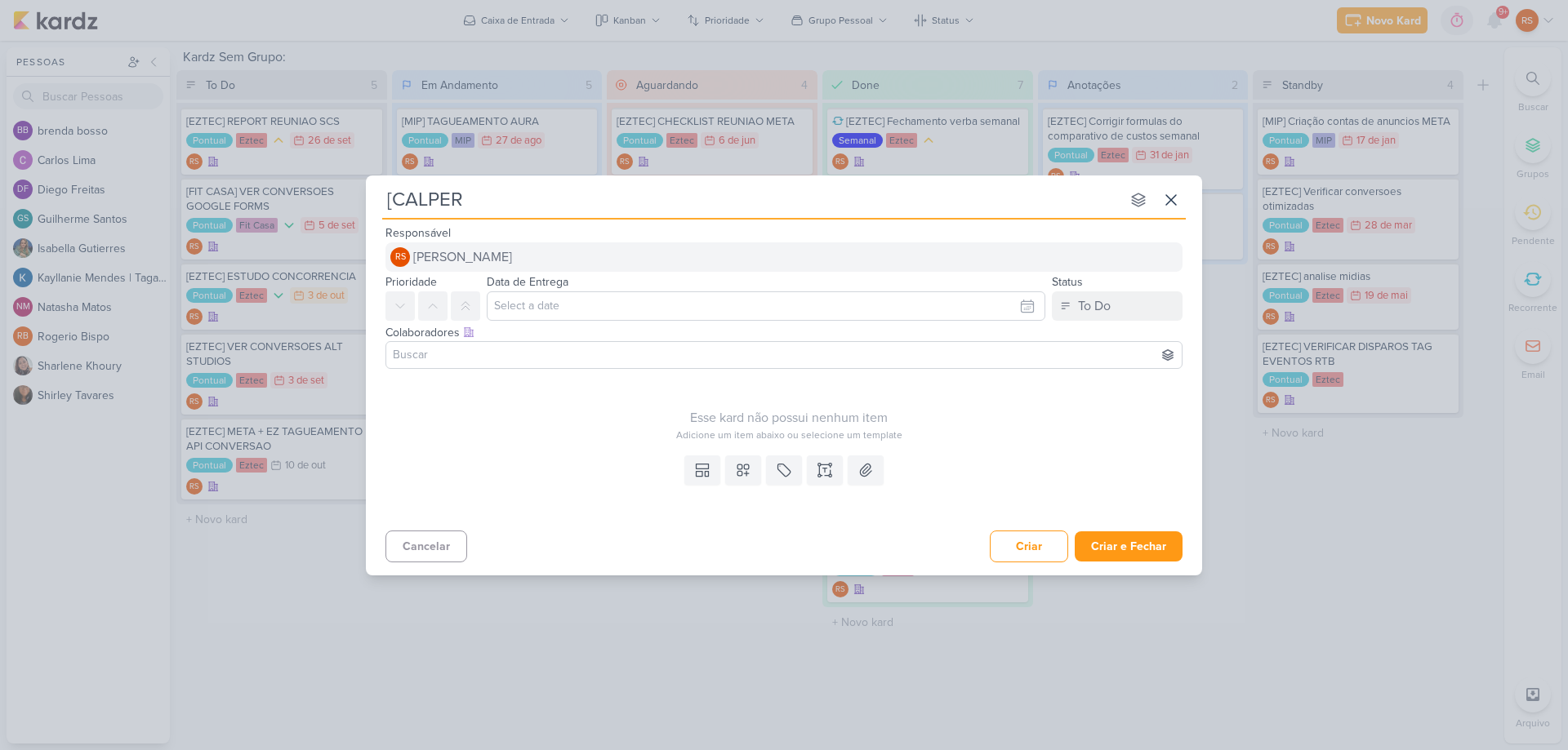
type input "[CALPER]"
type input "[CALPER] ENVIO PIX"
type input "[CALPER] ENVIO PI"
type input "[CALPER] ENVIO P"
type input "[CALPER] AJ"
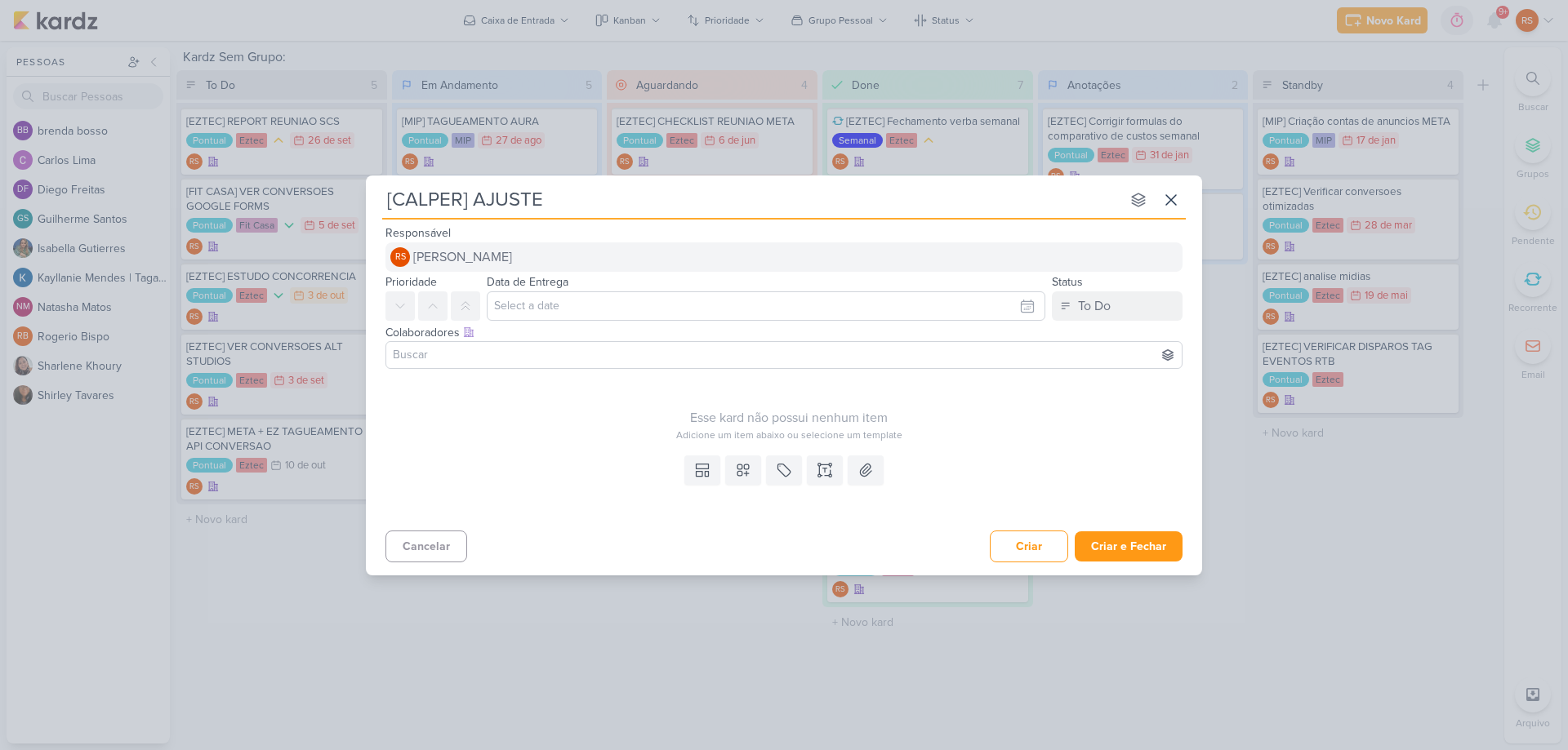
type input "[CALPER] AJUSTE C"
type input "[CALPER] AJUSTE CN"
type input "[CALPER] AJUSTE CNP"
type input "[CALPER] AJUSTE CNPJ GOO"
type input "[CALPER] AJUSTE CNPJ GOOGLE +"
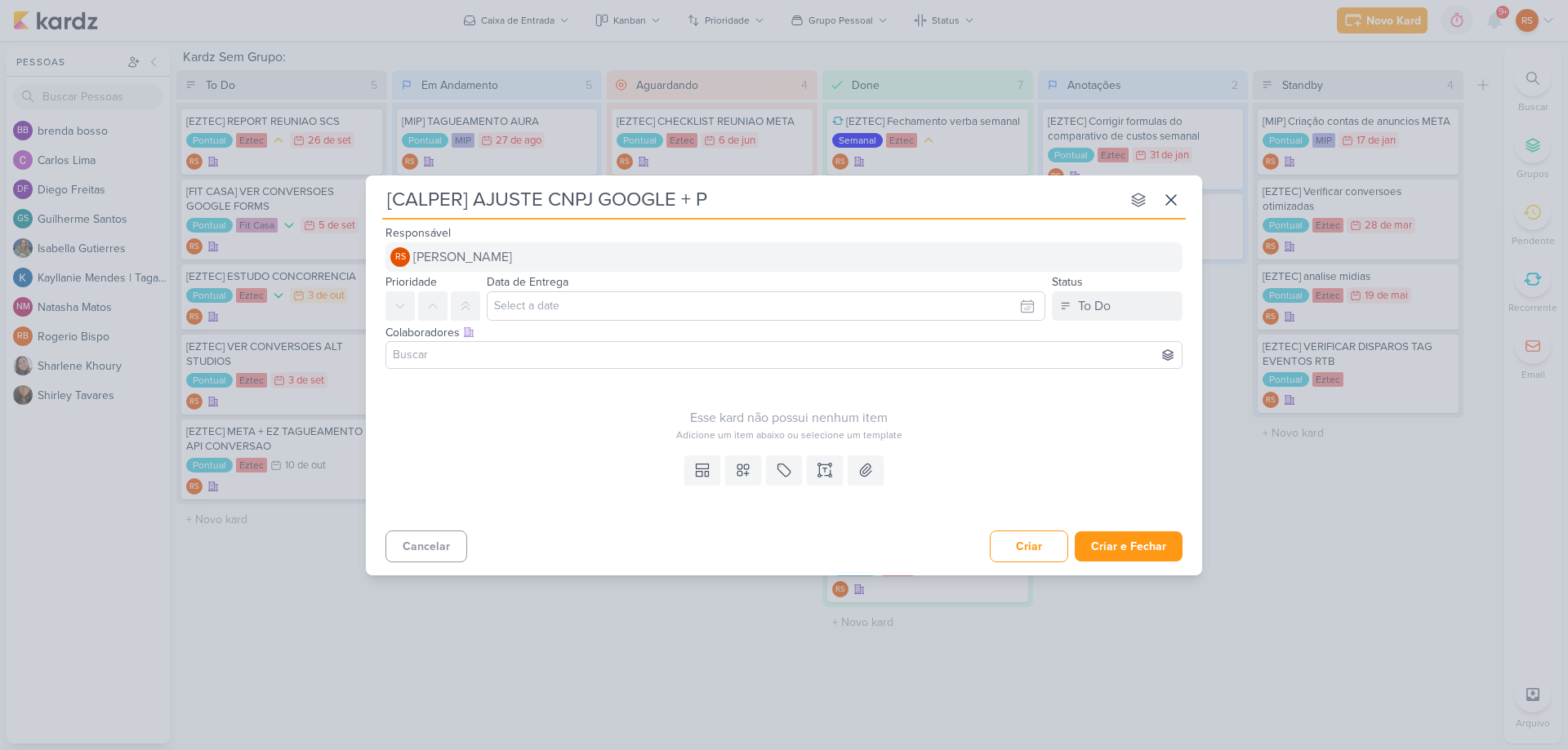
type input "[CALPER] AJUSTE CNPJ GOOGLE + PI"
type input "[CALPER] AJUSTE CNPJ GOOGLE + PIX"
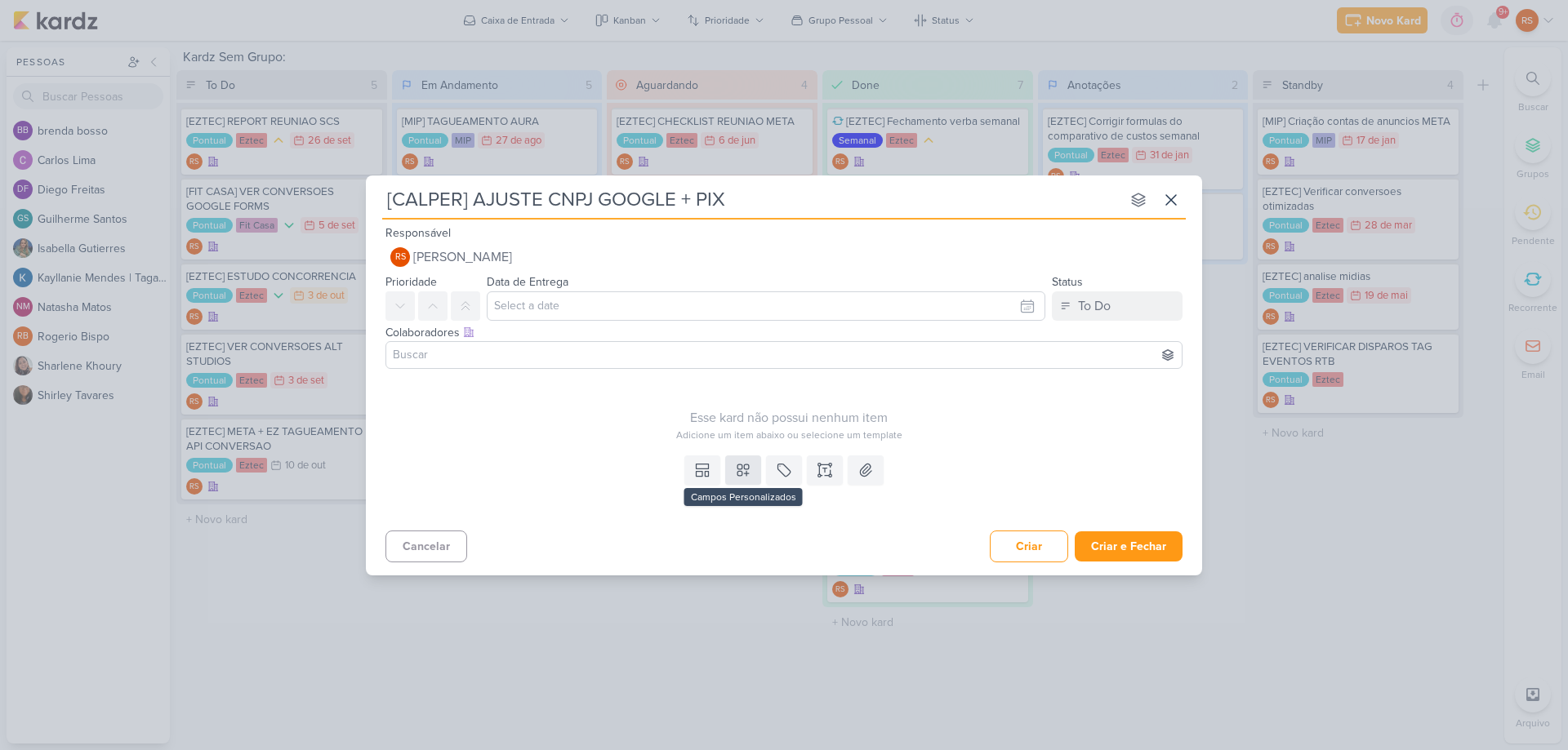
type input "[CALPER] AJUSTE CNPJ GOOGLE + PIX"
click at [752, 470] on button at bounding box center [743, 470] width 36 height 29
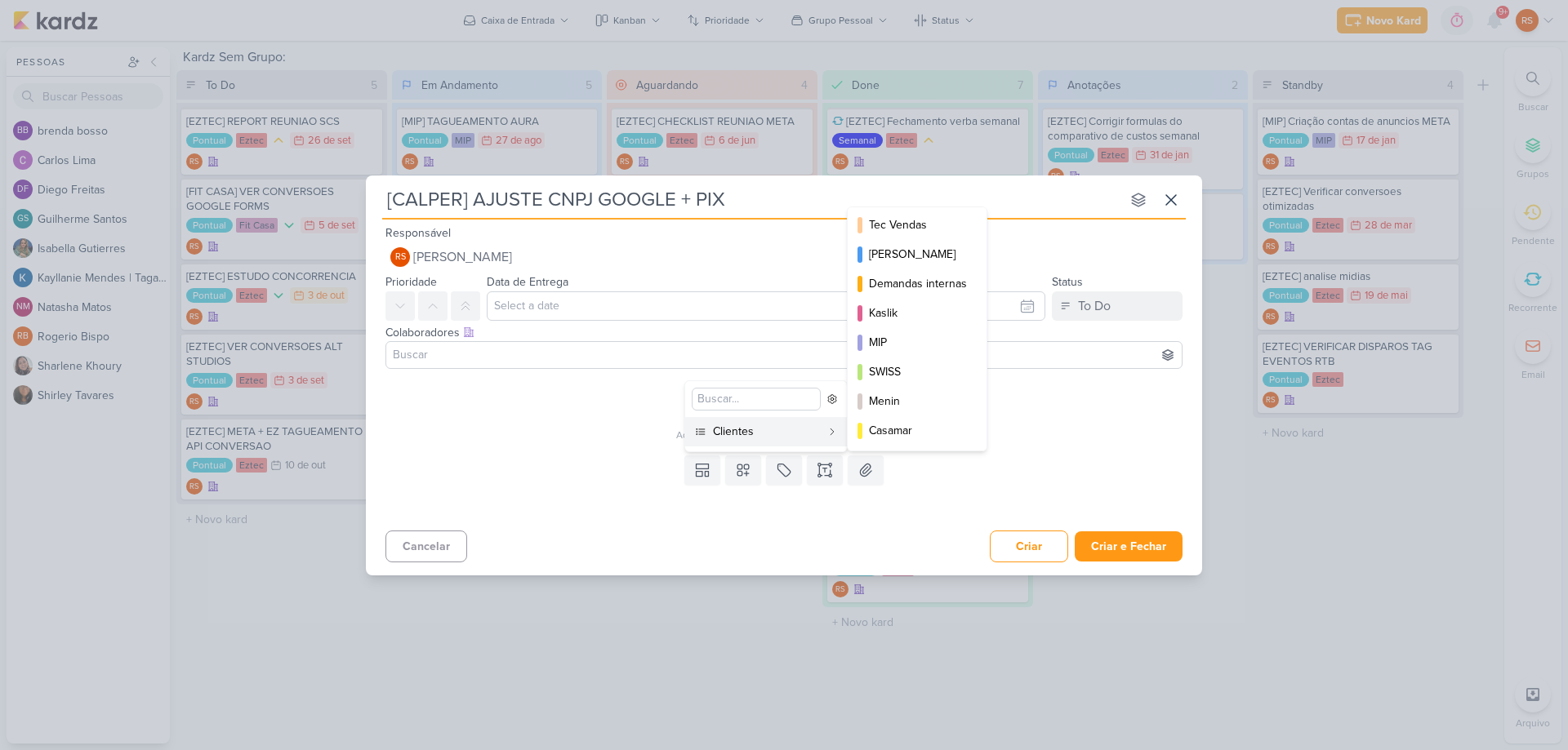
scroll to position [0, 0]
click at [910, 310] on div "Calper" at bounding box center [918, 315] width 98 height 17
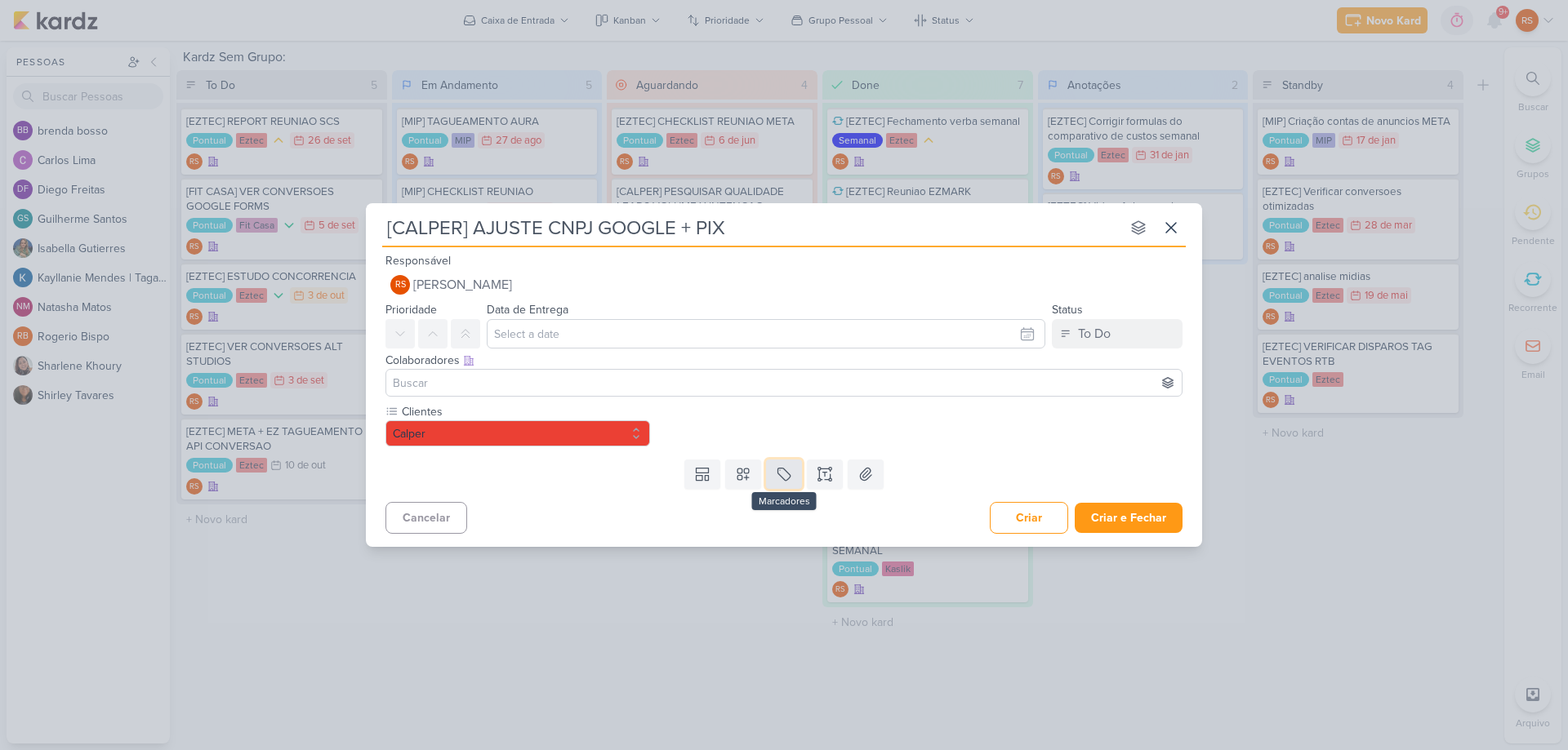
click at [784, 474] on icon at bounding box center [783, 474] width 16 height 16
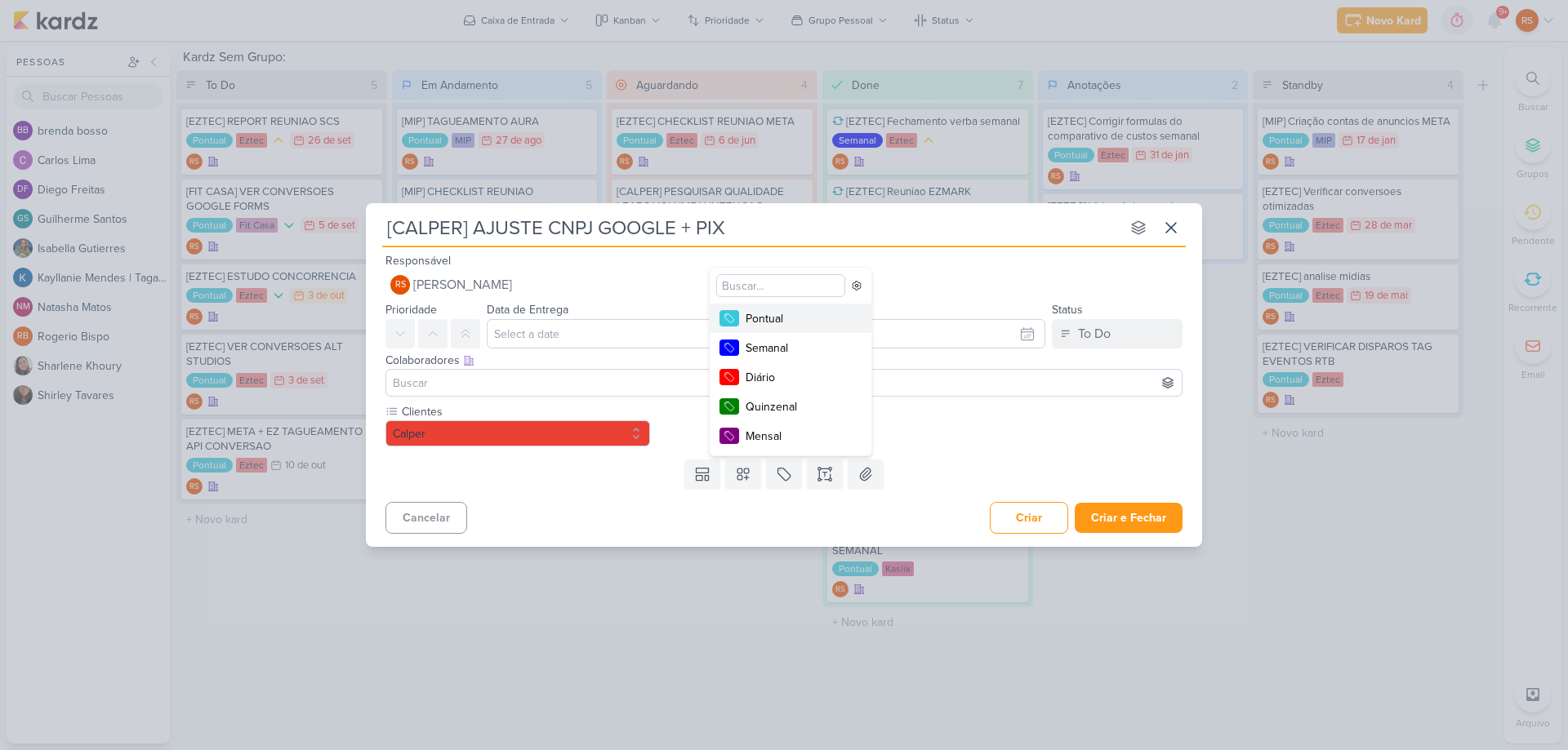
click at [786, 320] on div "Pontual" at bounding box center [798, 319] width 106 height 17
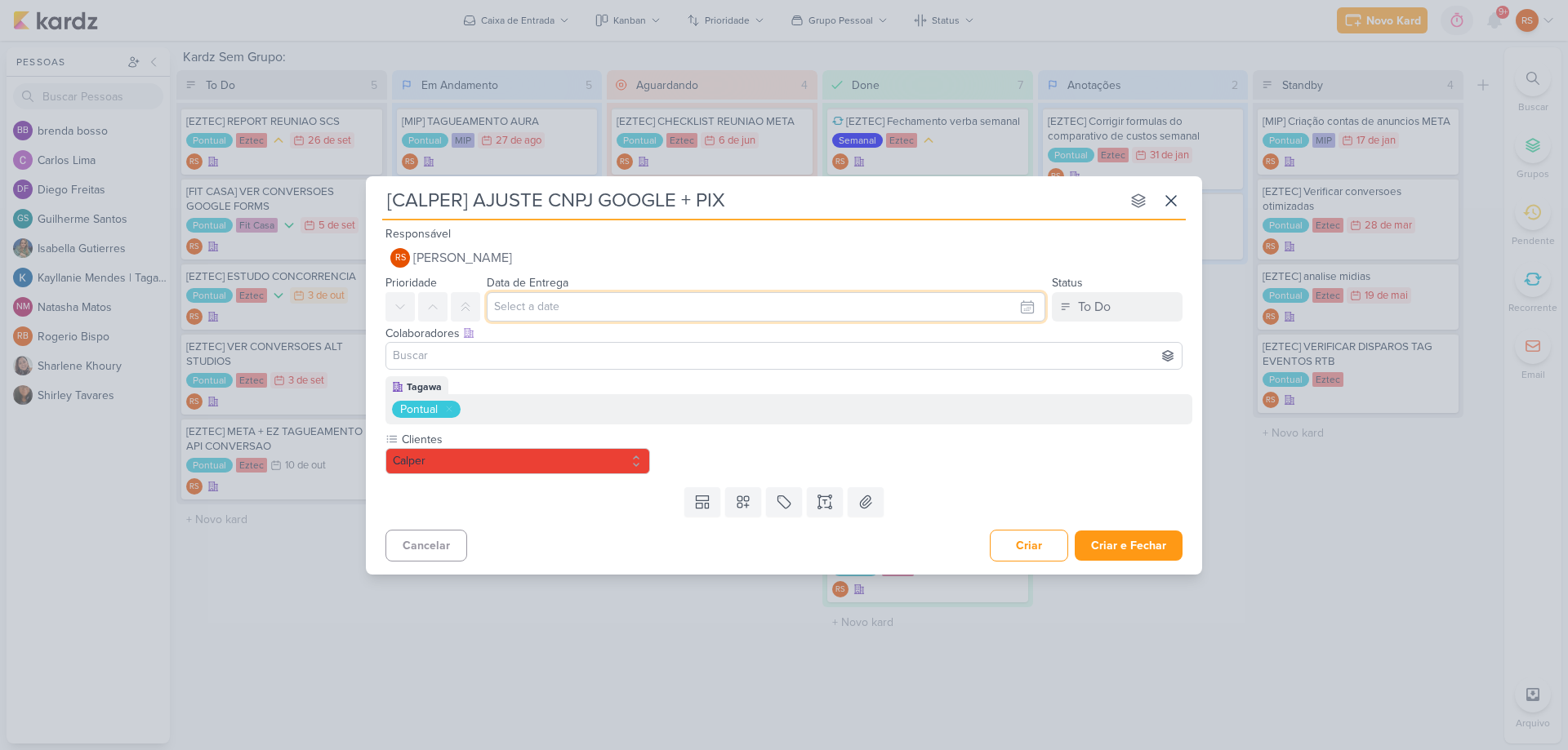
click at [563, 316] on input "text" at bounding box center [766, 307] width 559 height 29
click at [998, 398] on div "3" at bounding box center [997, 394] width 25 height 24
type input "3 de outubro de 2025 às 23:59"
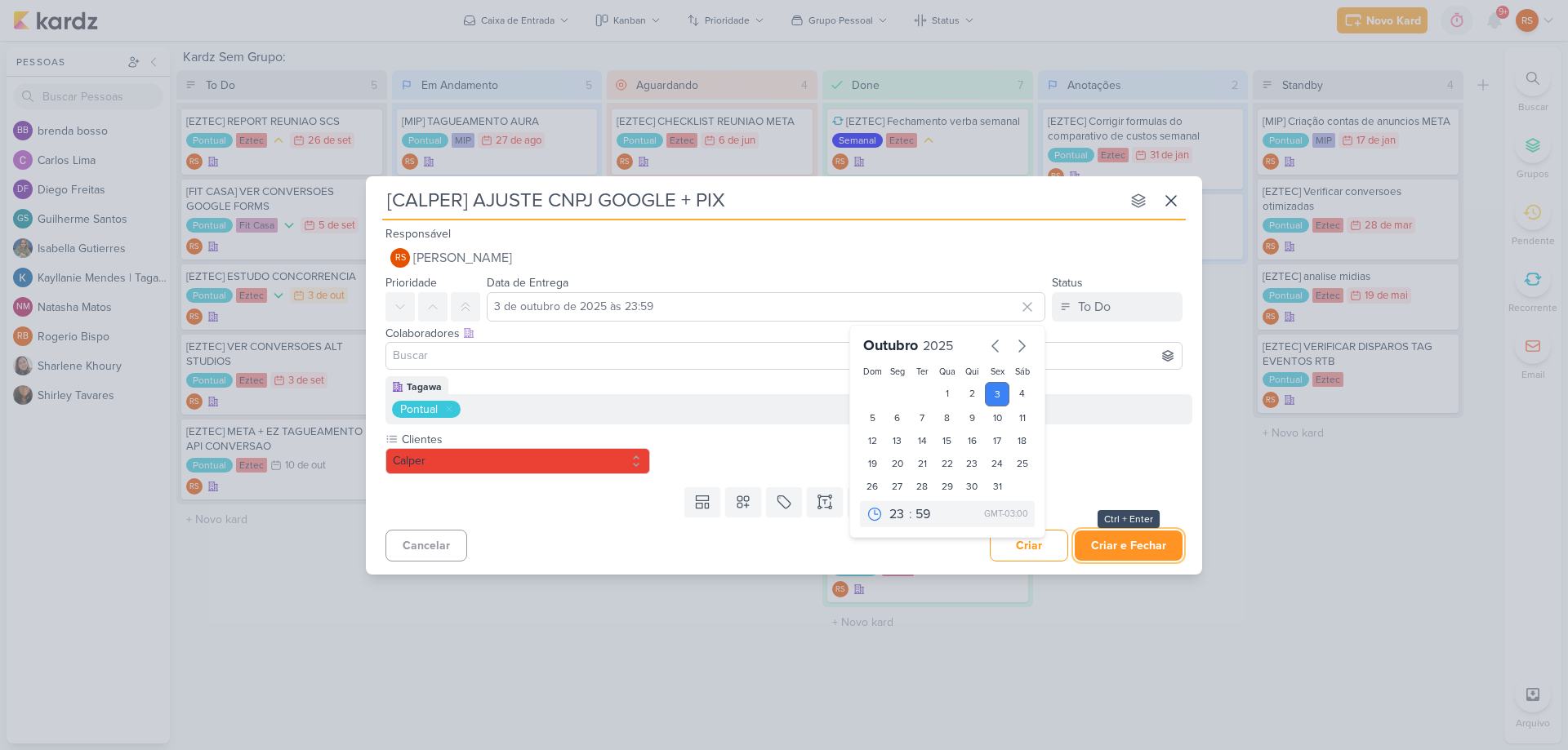
click at [1129, 541] on button "Criar e Fechar" at bounding box center [1128, 545] width 108 height 30
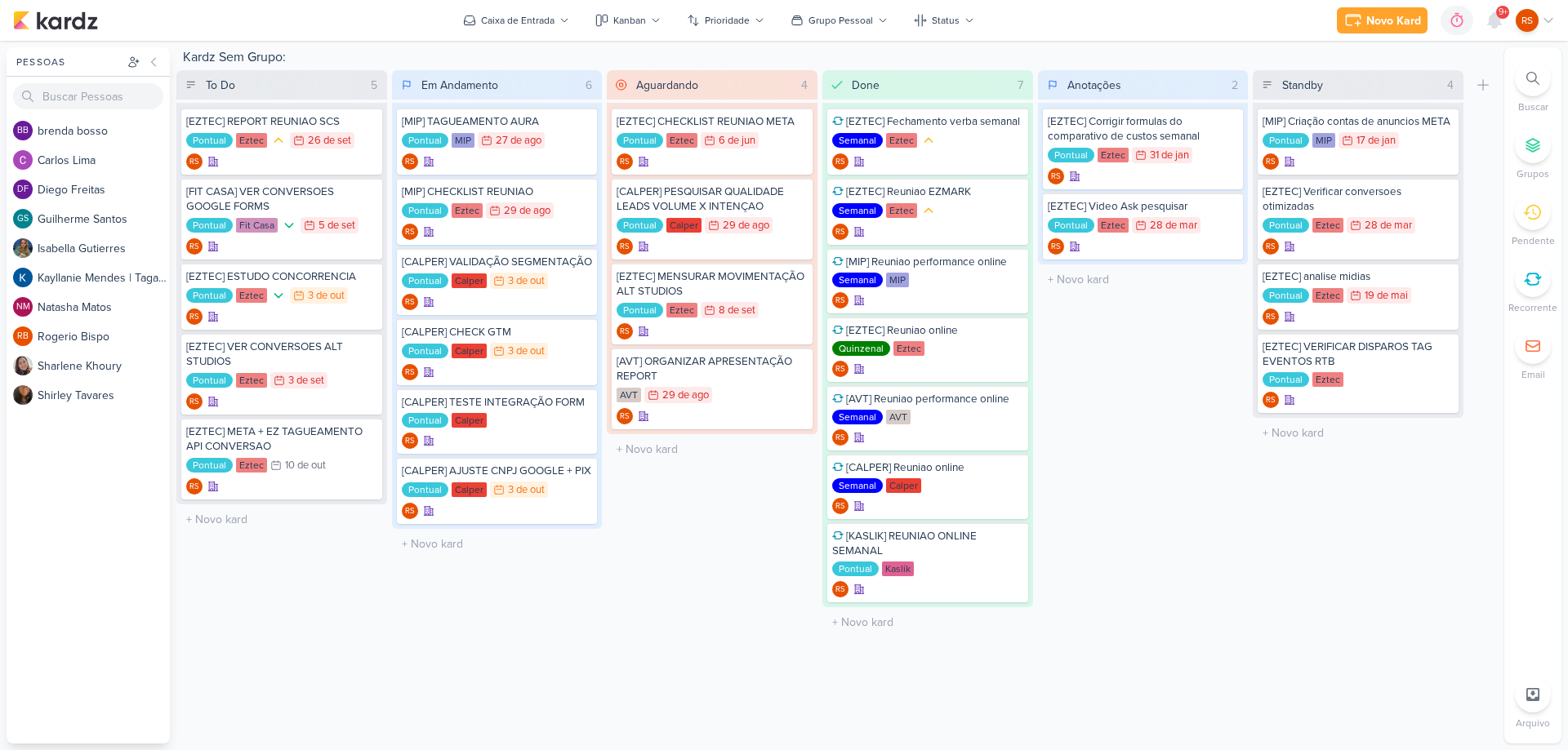
click at [1535, 29] on div "RS" at bounding box center [1534, 20] width 39 height 23
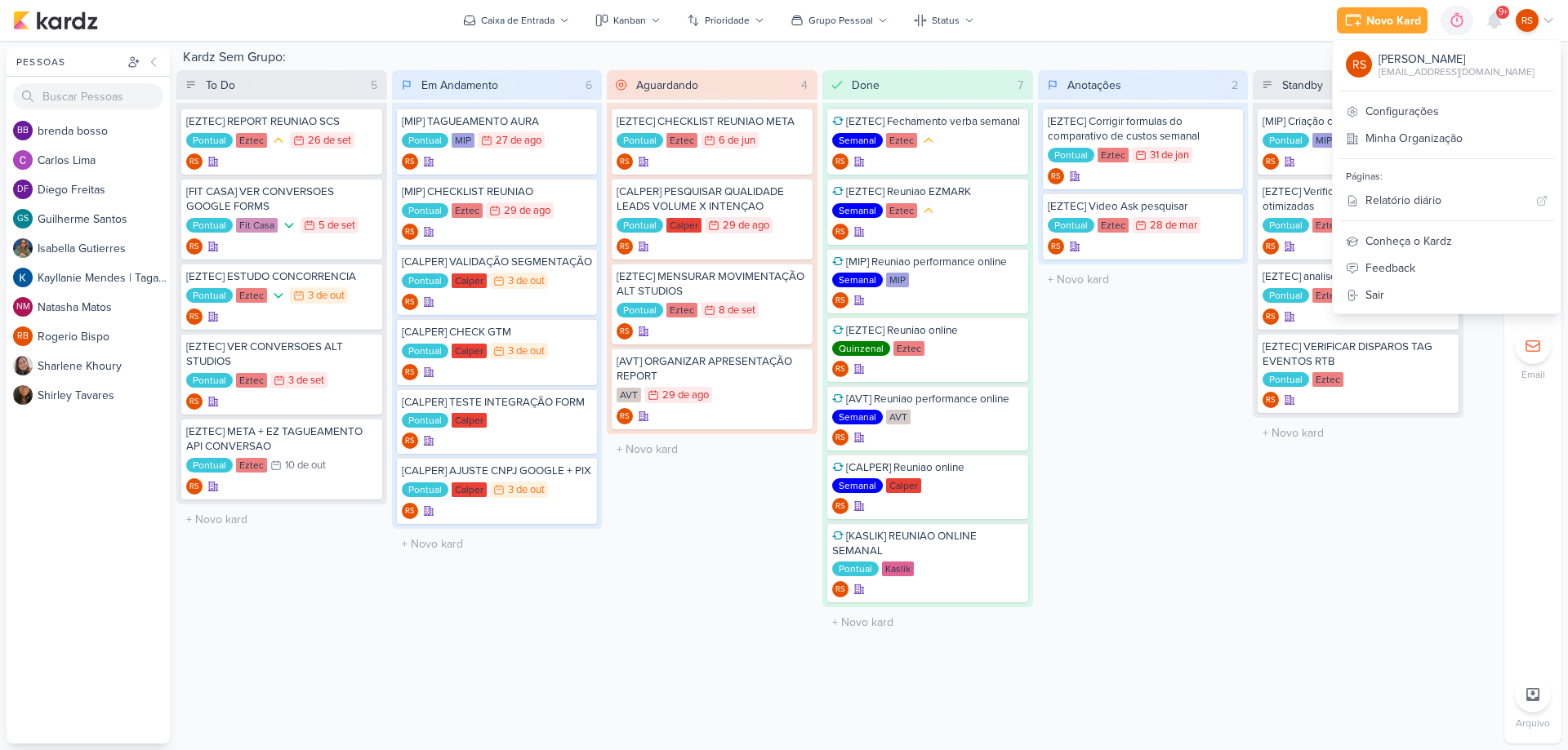
click at [1486, 72] on div "[EMAIL_ADDRESS][DOMAIN_NAME]" at bounding box center [1456, 72] width 156 height 15
click at [1486, 71] on div "[EMAIL_ADDRESS][DOMAIN_NAME]" at bounding box center [1456, 72] width 156 height 15
copy div "[EMAIL_ADDRESS][DOMAIN_NAME]"
click at [1408, 288] on link "Sair" at bounding box center [1446, 295] width 228 height 27
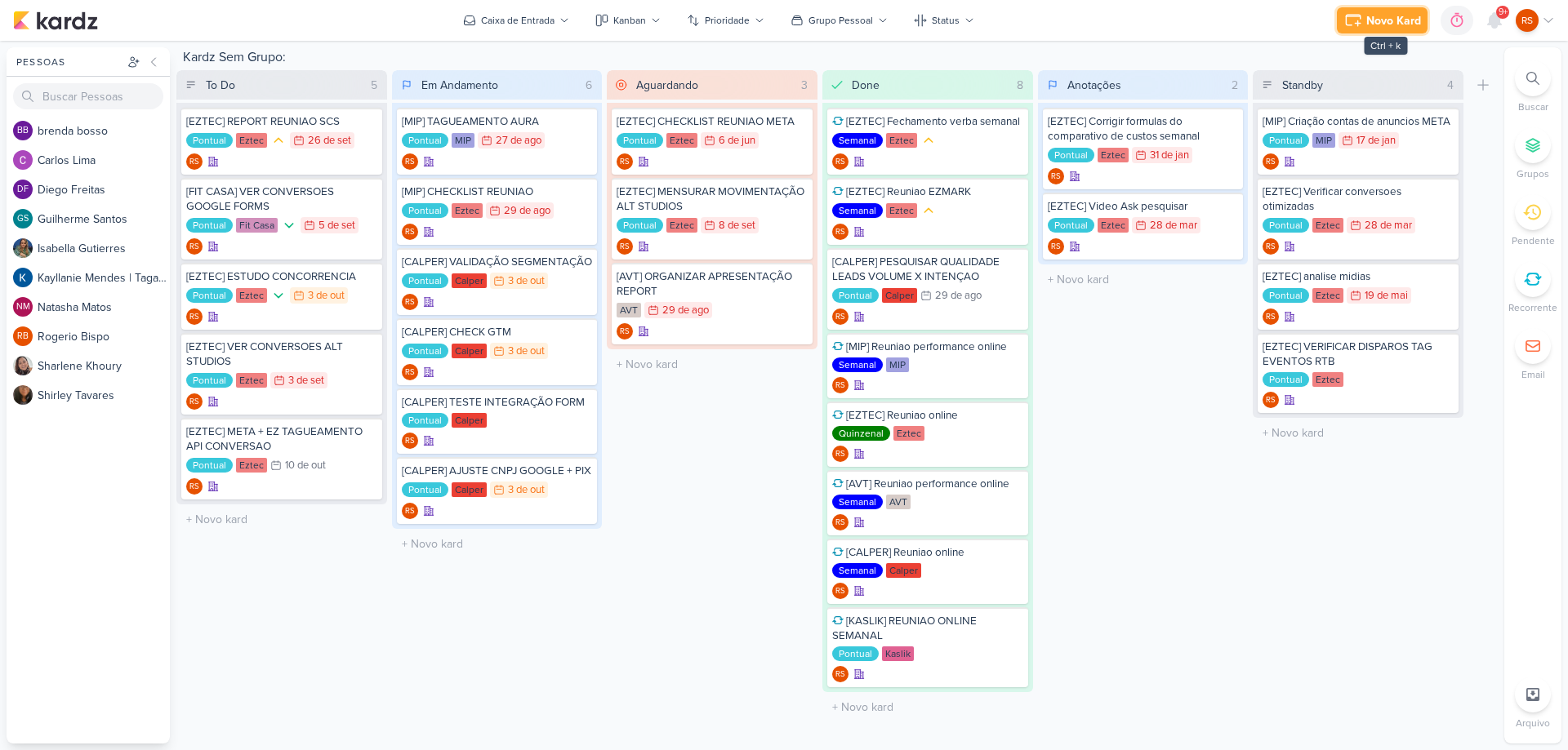
click at [1387, 22] on div "Novo Kard" at bounding box center [1393, 21] width 54 height 17
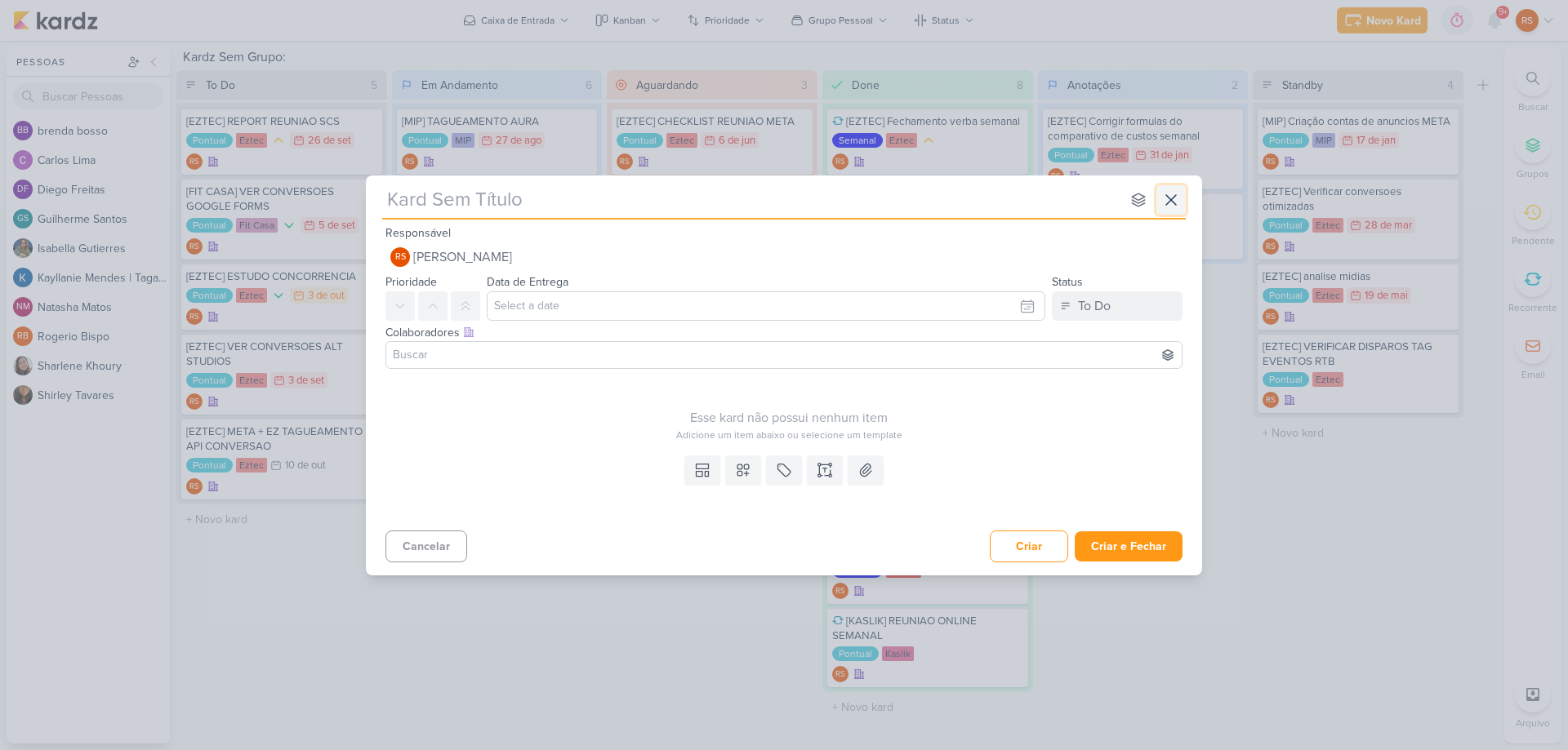
click at [1163, 205] on icon at bounding box center [1170, 200] width 20 height 20
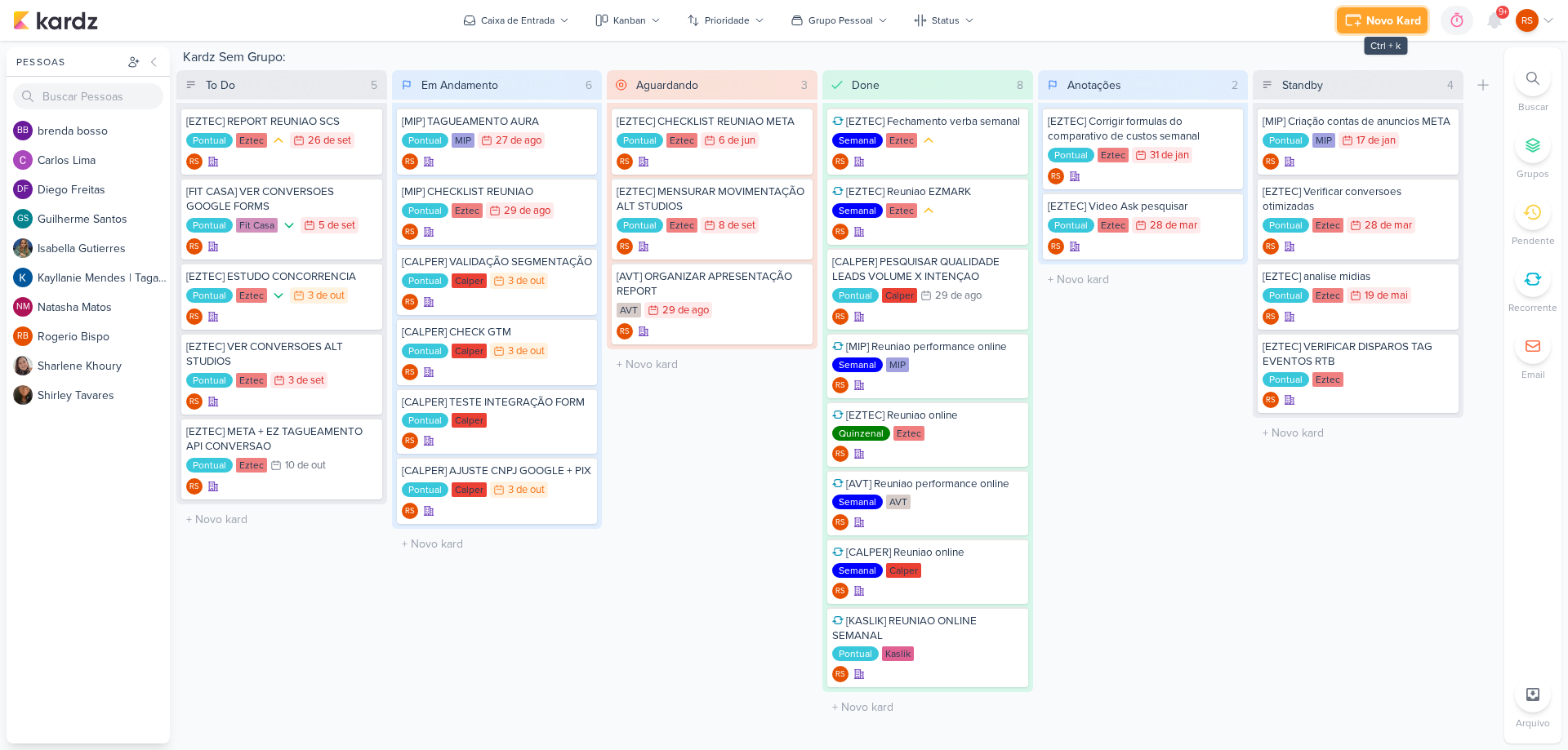
click at [1353, 28] on icon at bounding box center [1352, 20] width 20 height 20
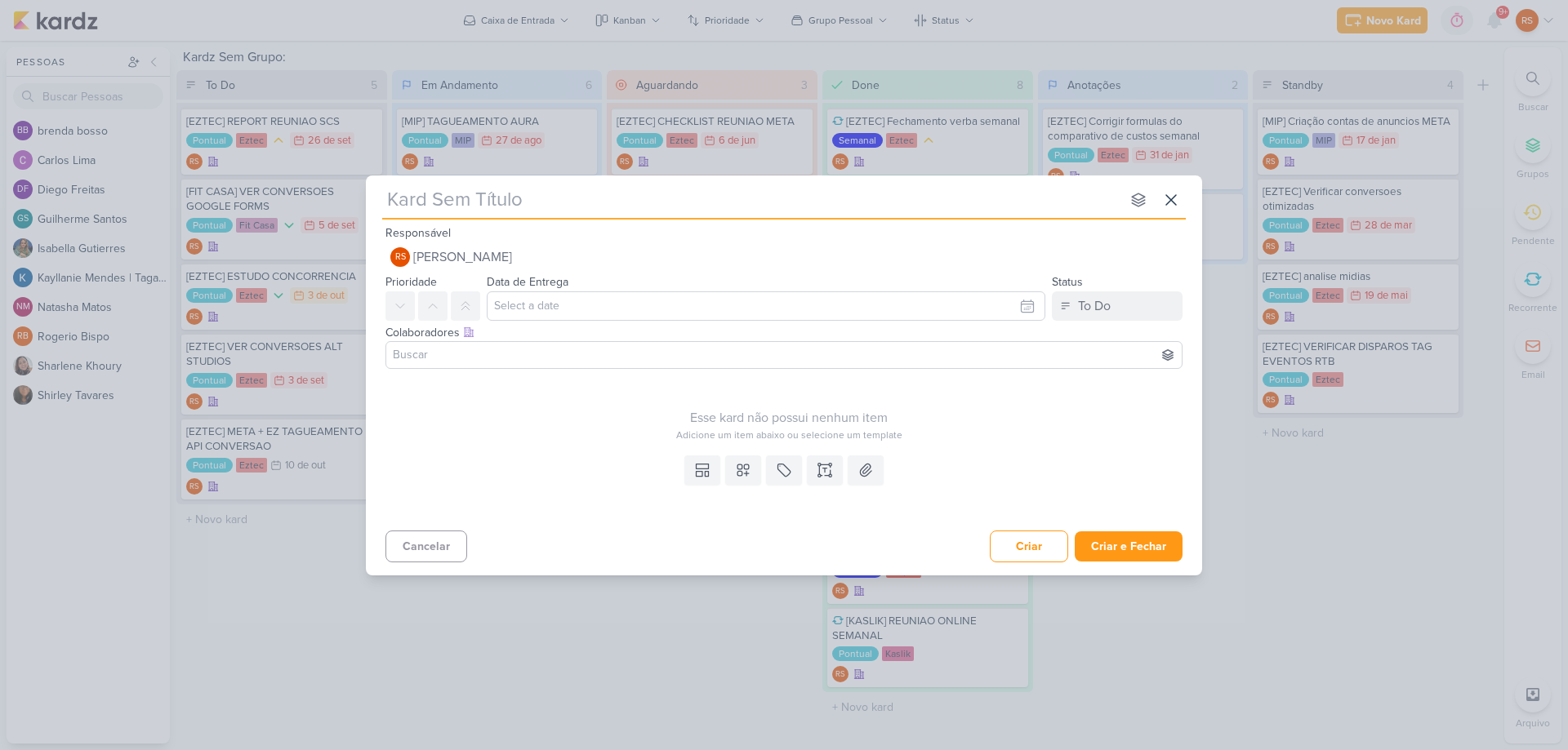
type input "["
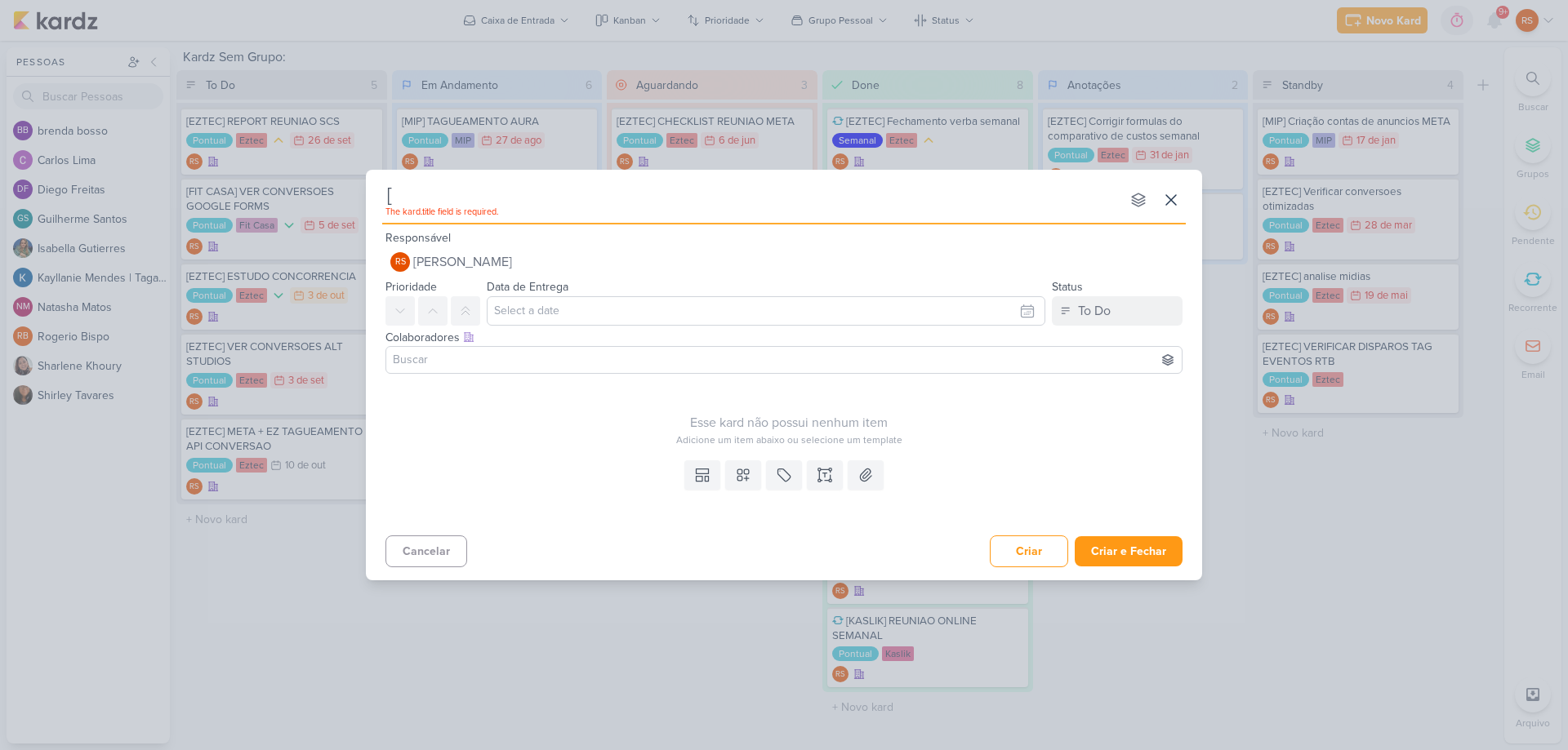
type input "[S"
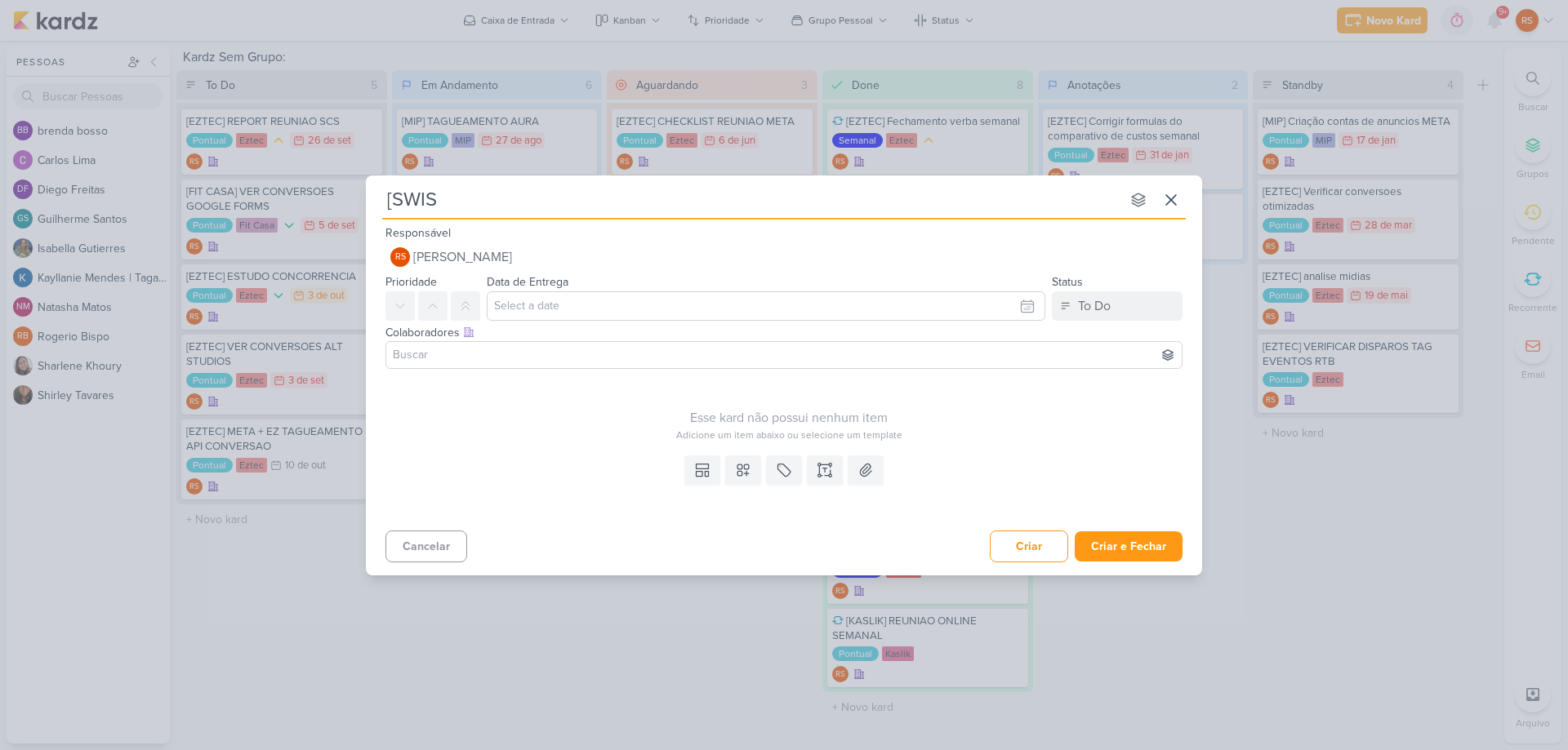
type input "[[GEOGRAPHIC_DATA]"
type input "[SWISS] ENVIAR PI"
type input "[SWISS] ENVIAR PIX META"
click at [625, 292] on input "text" at bounding box center [766, 306] width 559 height 29
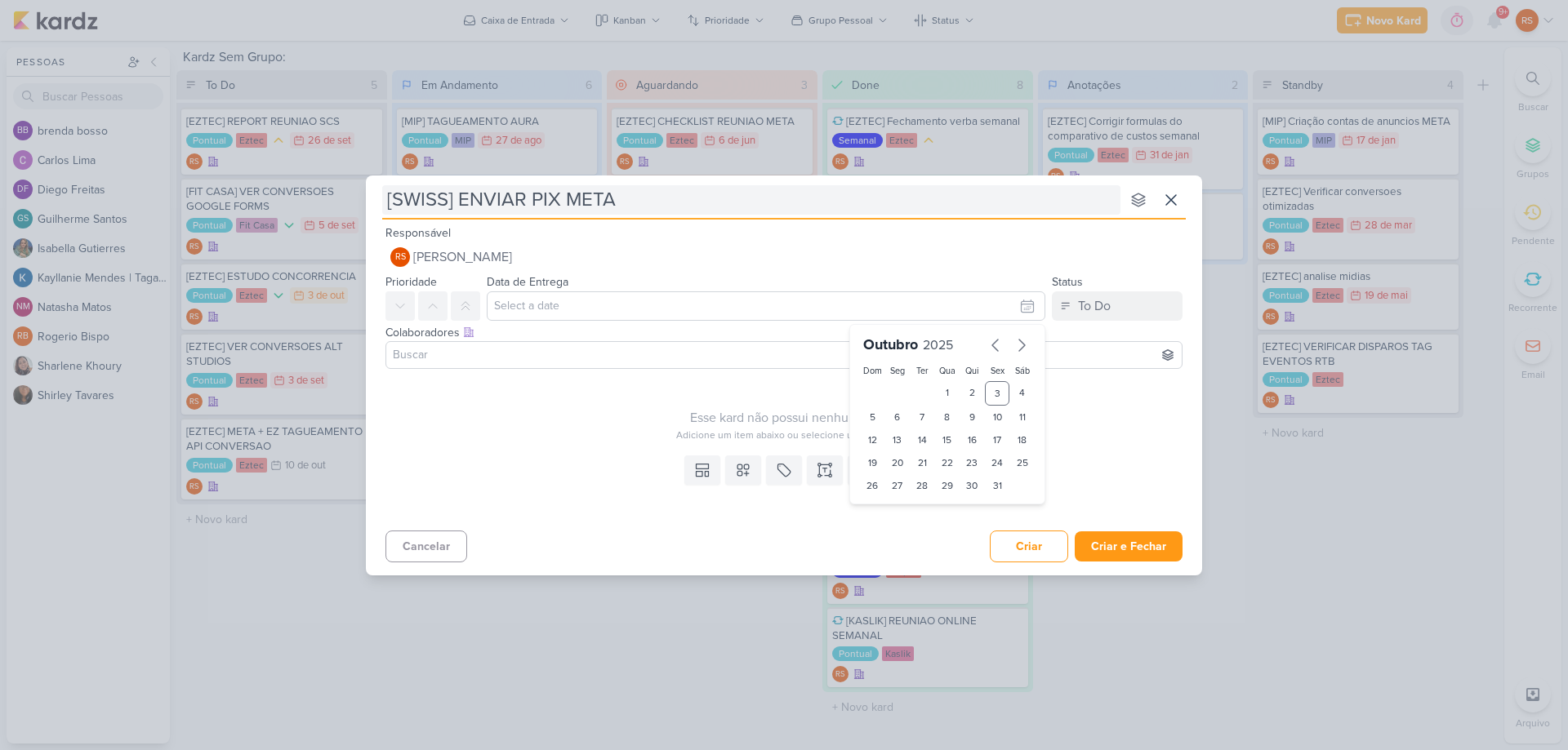
click at [461, 198] on input "[SWISS] ENVIAR PIX META" at bounding box center [751, 200] width 738 height 29
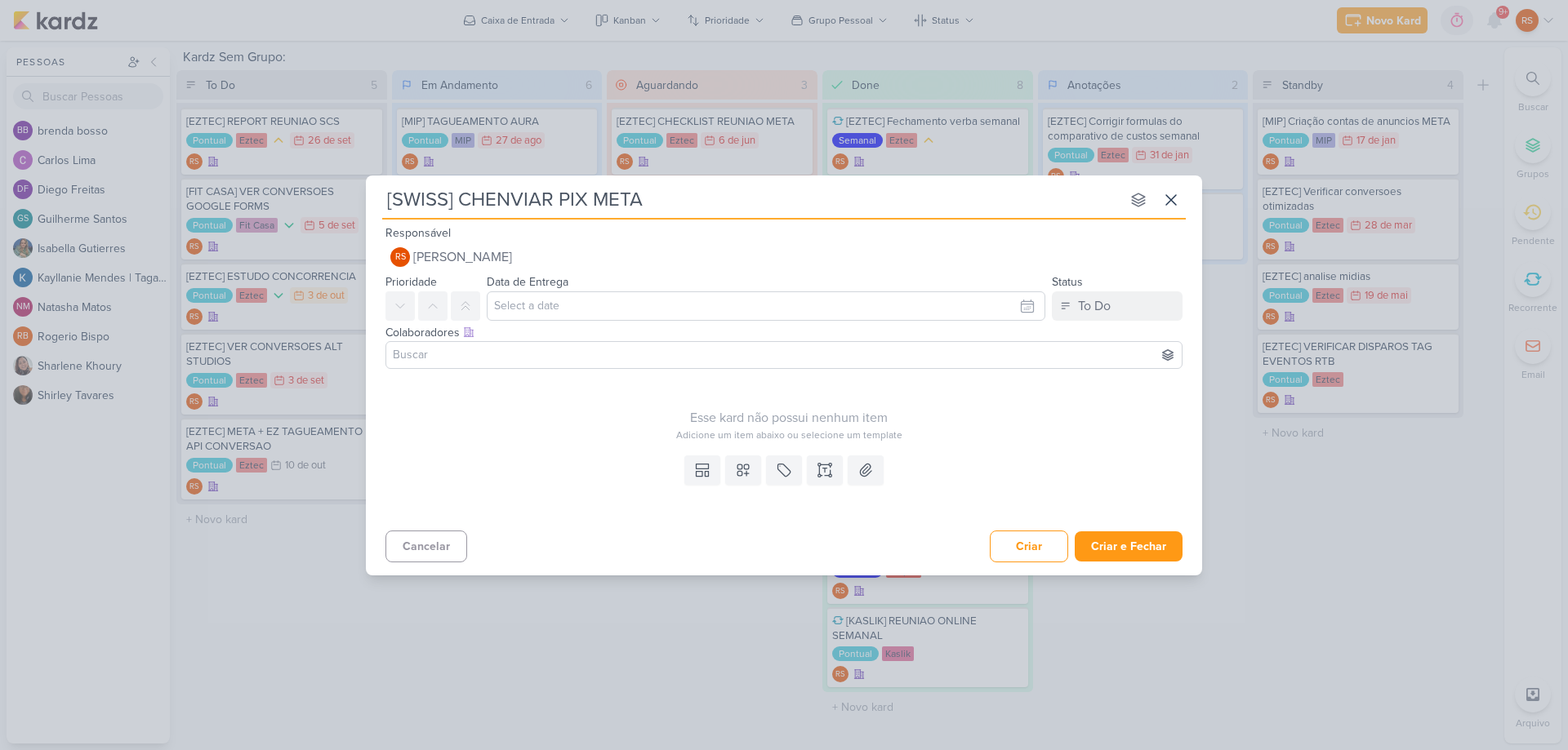
type input "[SWISS] CHEENVIAR PIX META"
type input "[SWISS] CHECK SALDO + ENVIAR PIX META"
click at [667, 191] on input "[SWISS] CHECK SALDO + ENVIAR PIX META" at bounding box center [751, 200] width 738 height 29
type input "[SWISS] CHECK SALDO + ENVI PIX META"
type input "[SWISS] CHECK SALDO + ENVIO PIX META"
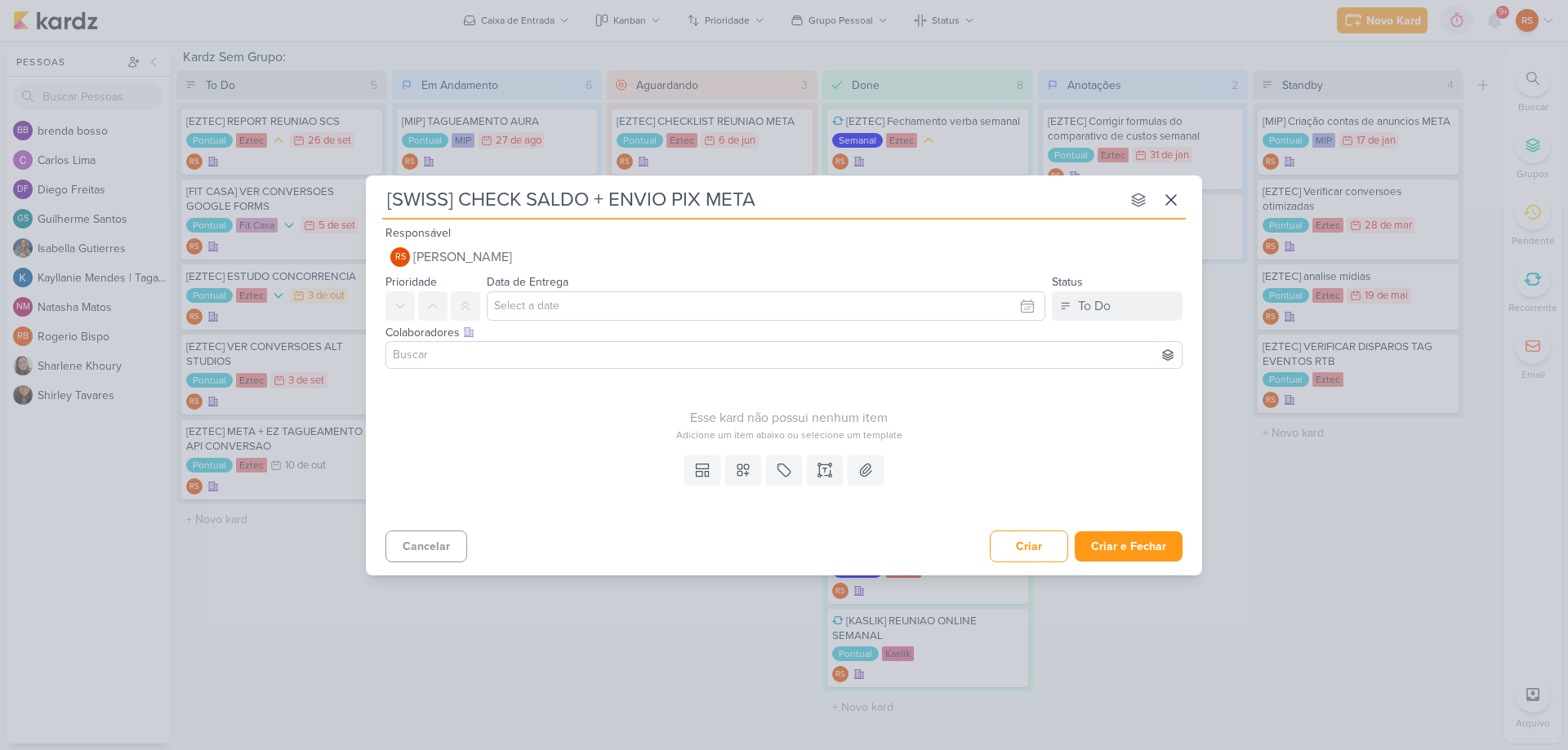
type input "[SWISS] CHECK SALDO + ENVIO PIX META"
click at [562, 305] on input "text" at bounding box center [766, 306] width 559 height 29
click at [1001, 403] on div "3" at bounding box center [997, 393] width 25 height 24
type input "3 de outubro de 2025 às 23:59"
click at [777, 462] on icon at bounding box center [783, 470] width 16 height 16
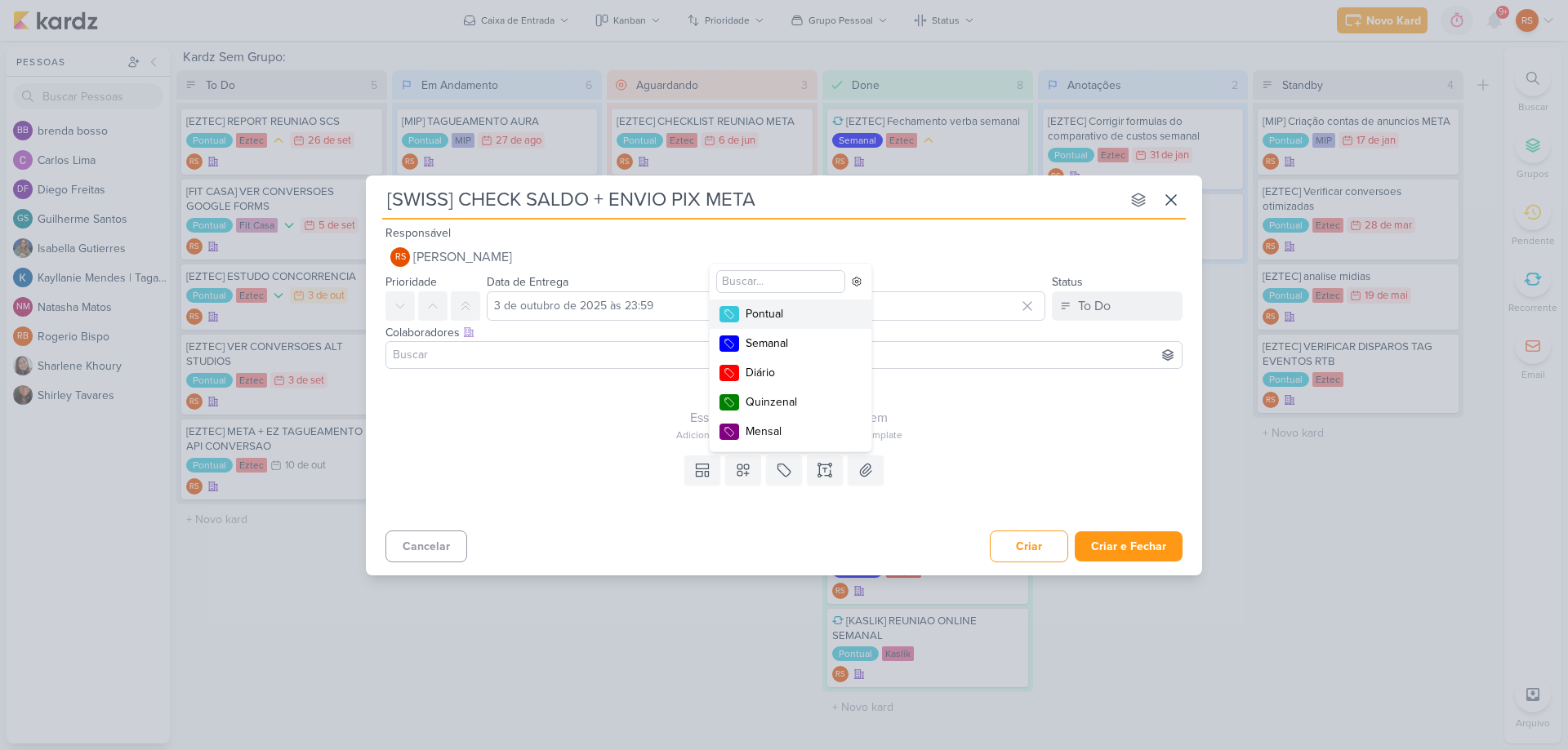
click at [754, 316] on div "Pontual" at bounding box center [798, 314] width 106 height 17
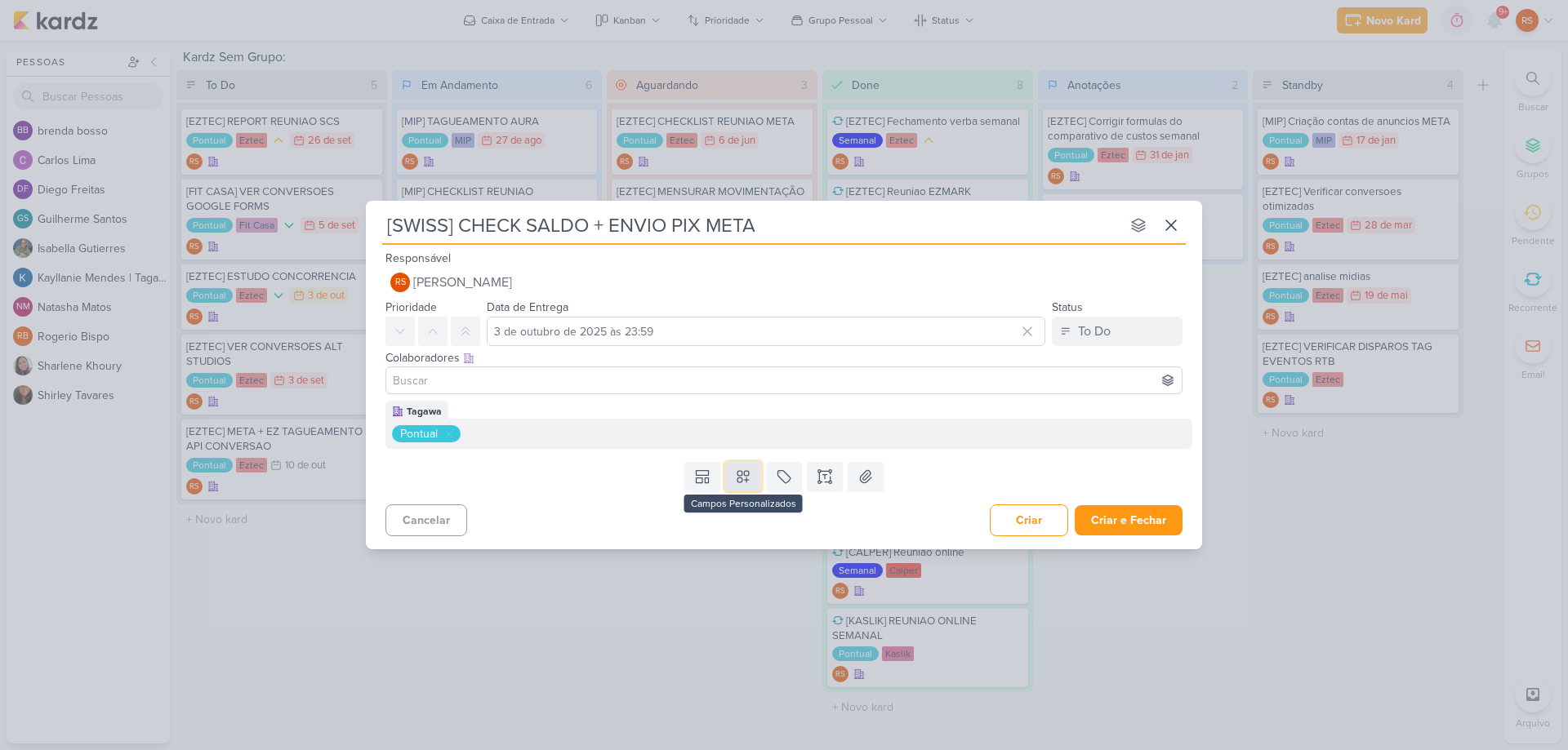
click at [756, 472] on button at bounding box center [743, 477] width 36 height 29
click at [740, 477] on icon at bounding box center [743, 476] width 16 height 16
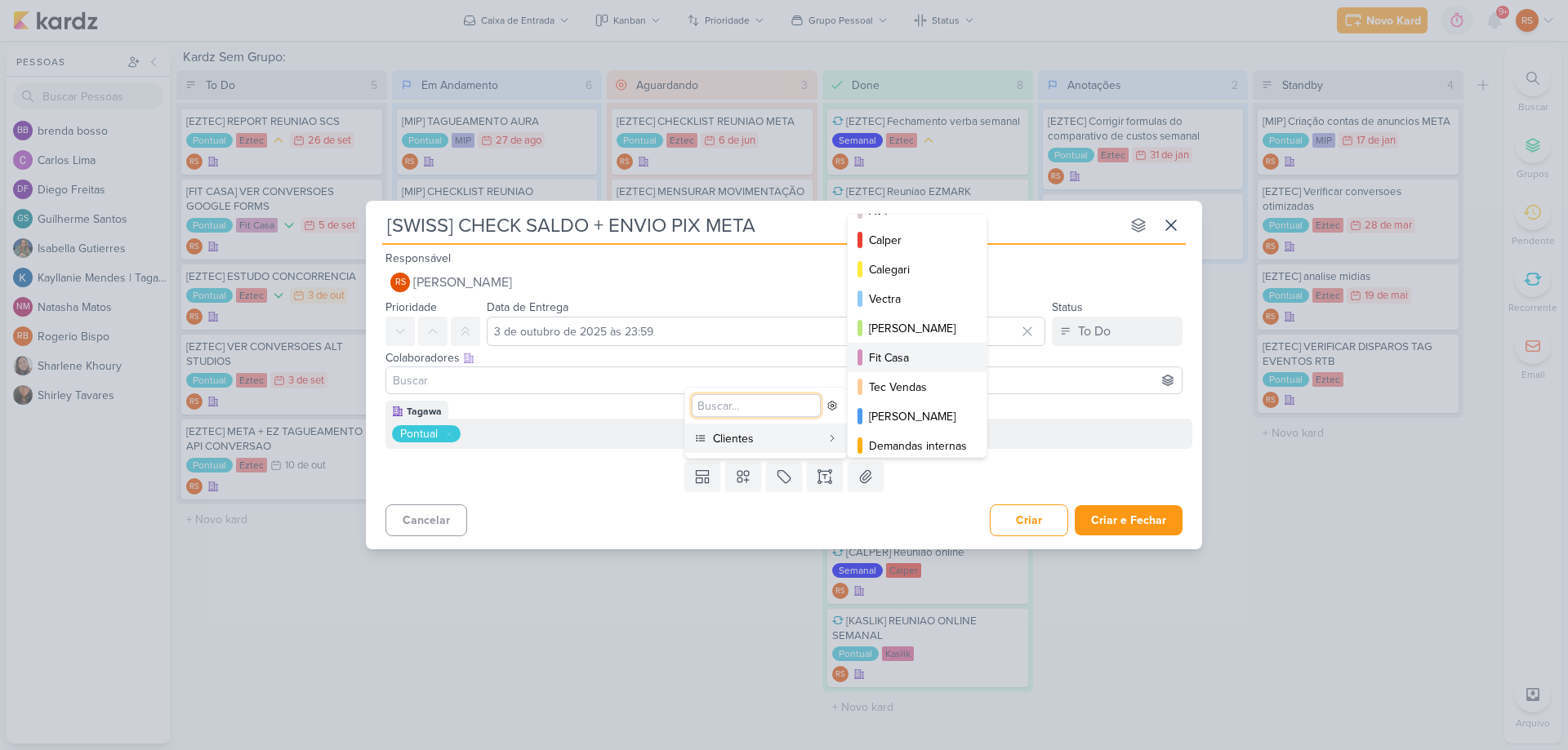
scroll to position [163, 0]
click at [905, 450] on div "SWISS" at bounding box center [918, 453] width 98 height 17
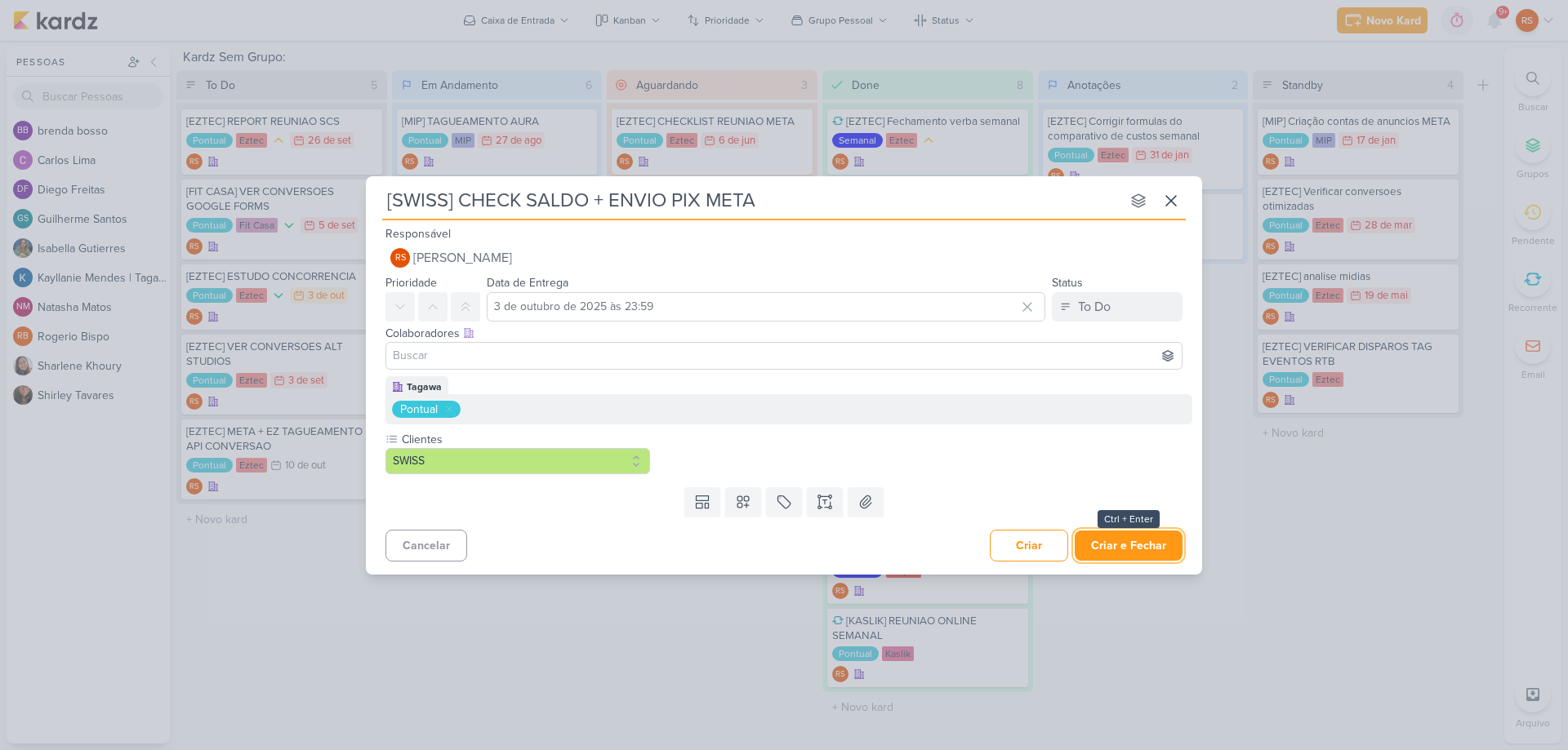
click at [1114, 541] on button "Criar e Fechar" at bounding box center [1128, 545] width 108 height 30
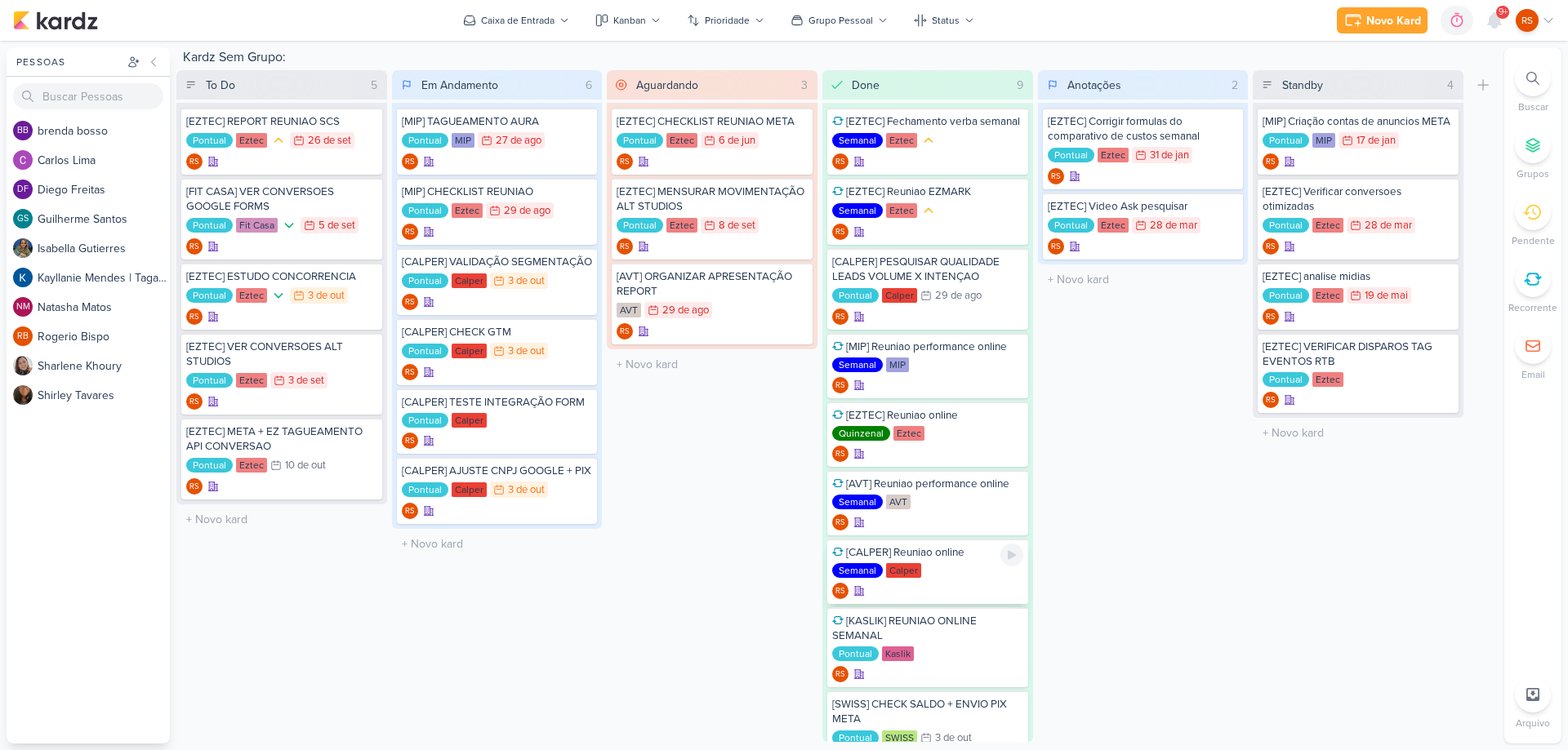
scroll to position [66, 0]
